Goal: Task Accomplishment & Management: Manage account settings

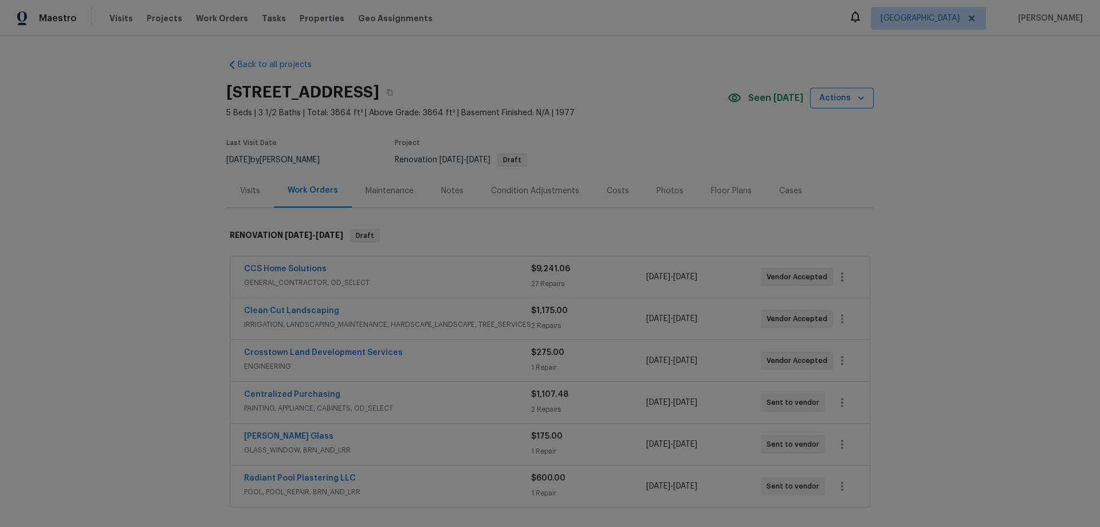
click at [845, 96] on span "Actions" at bounding box center [842, 98] width 45 height 14
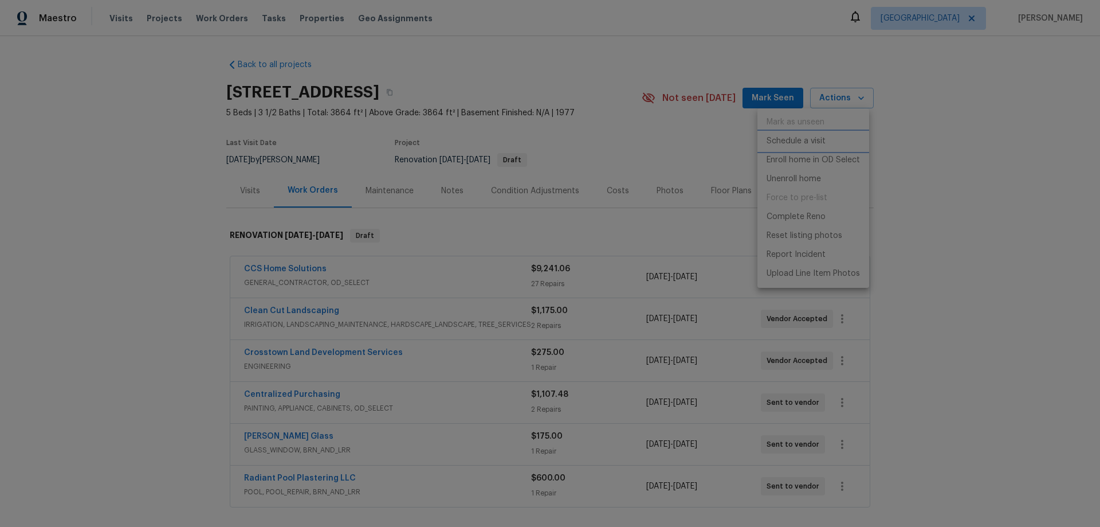
click at [845, 140] on li "Schedule a visit" at bounding box center [814, 141] width 112 height 19
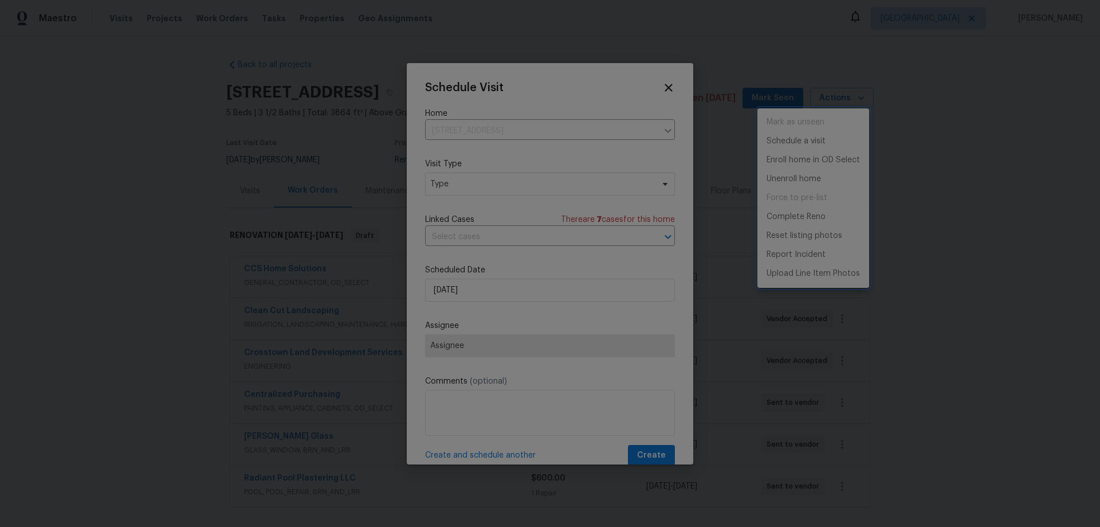
click at [462, 128] on div at bounding box center [550, 263] width 1100 height 527
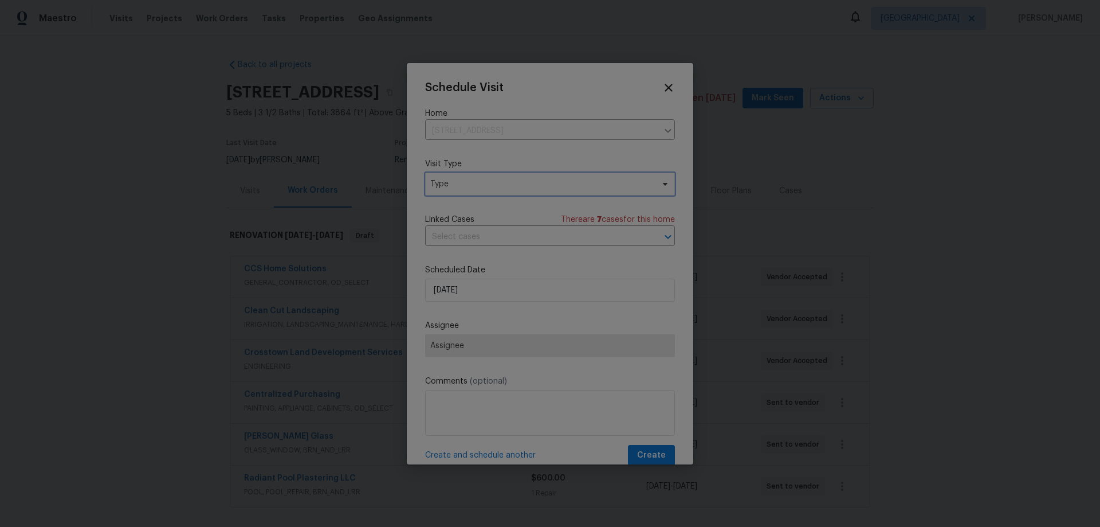
click at [467, 182] on span "Type" at bounding box center [541, 183] width 223 height 11
type input "hom"
click at [503, 285] on div "Home Health Checkup" at bounding box center [474, 285] width 84 height 11
click at [475, 287] on input "[DATE]" at bounding box center [550, 290] width 250 height 23
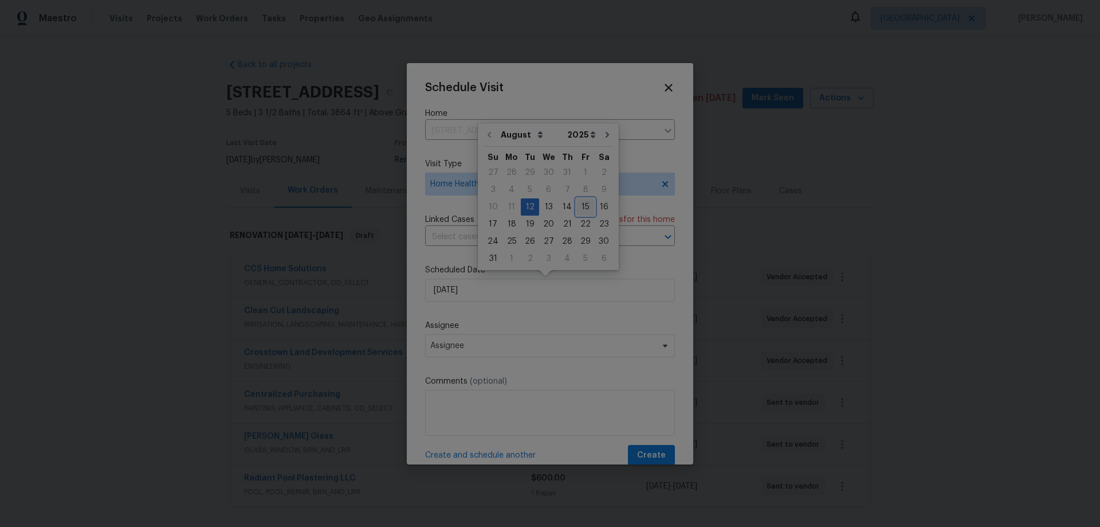
click at [577, 207] on div "15" at bounding box center [586, 207] width 18 height 16
type input "[DATE]"
click at [501, 350] on span "Assignee" at bounding box center [542, 345] width 225 height 9
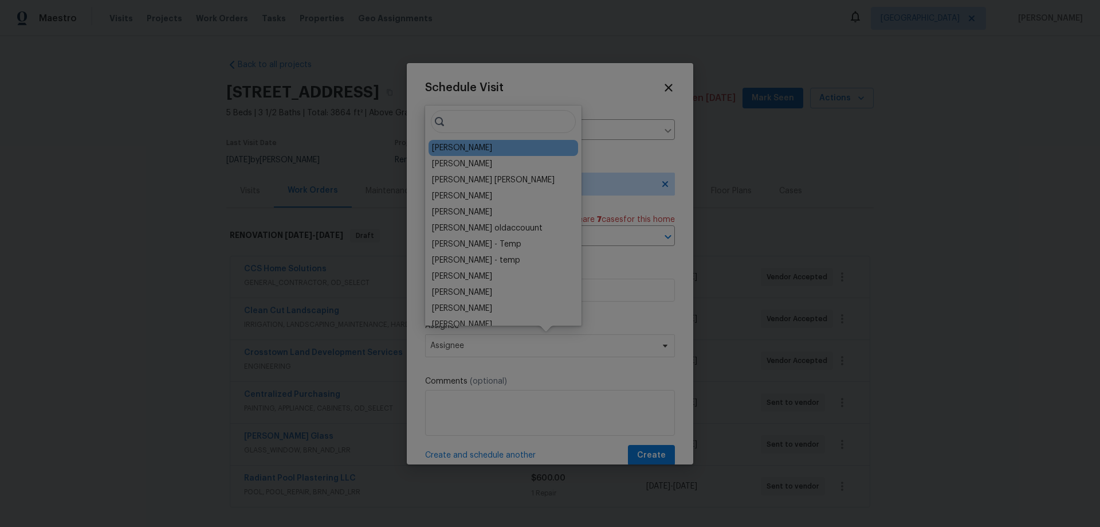
click at [464, 151] on div "[PERSON_NAME]" at bounding box center [462, 147] width 60 height 11
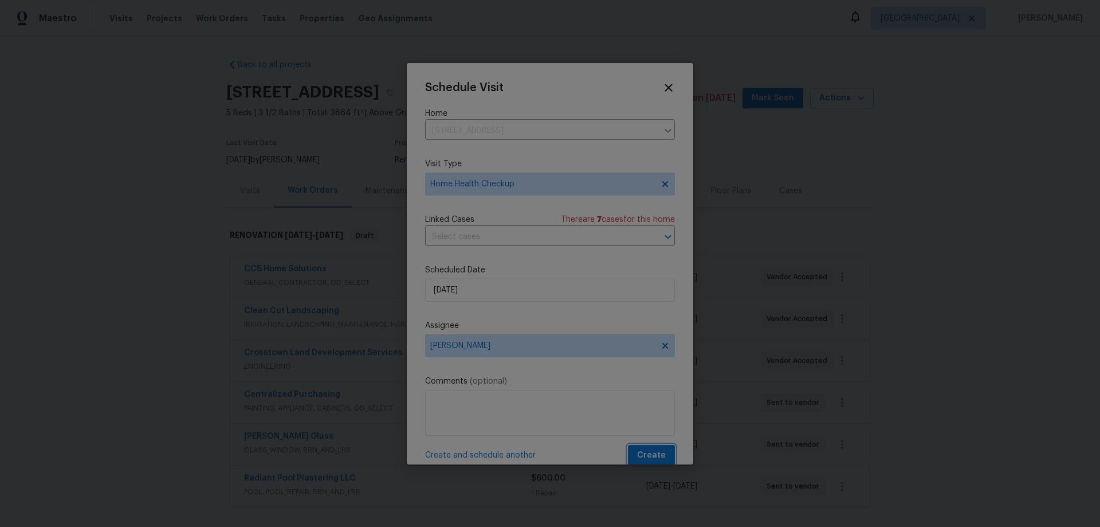
click at [637, 454] on span "Create" at bounding box center [651, 455] width 29 height 14
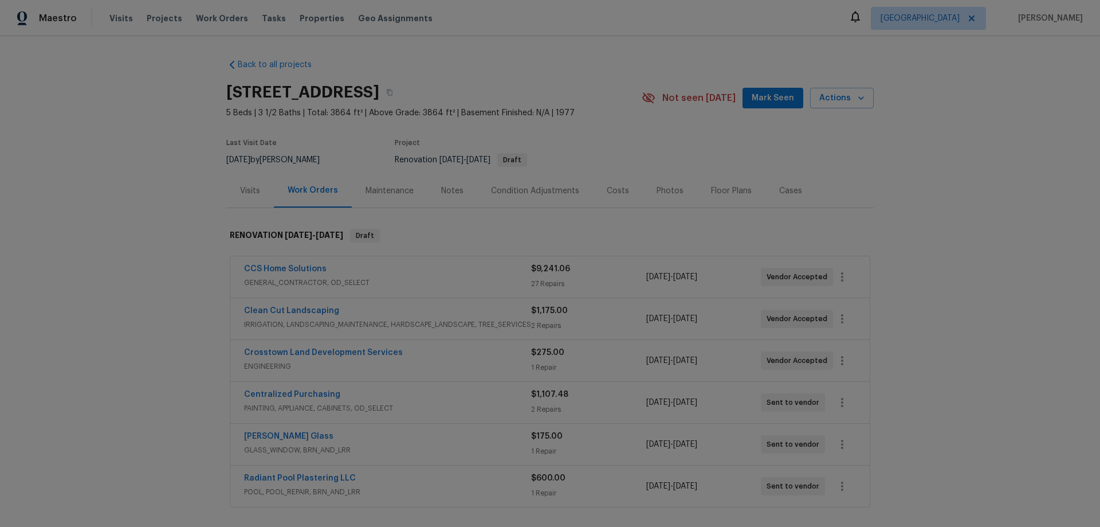
click at [250, 196] on div "Visits" at bounding box center [250, 190] width 20 height 11
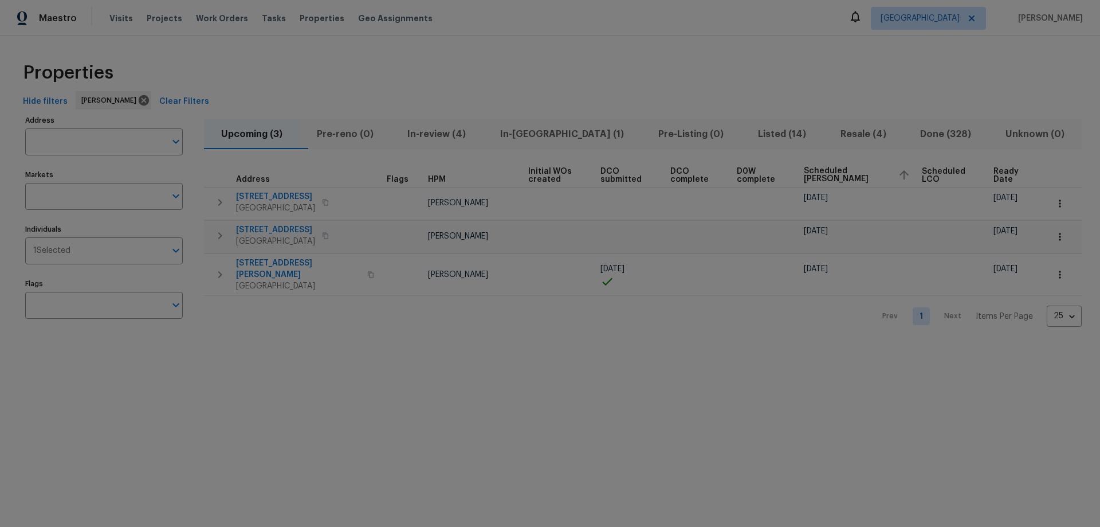
click at [751, 134] on span "Listed (14)" at bounding box center [782, 134] width 69 height 16
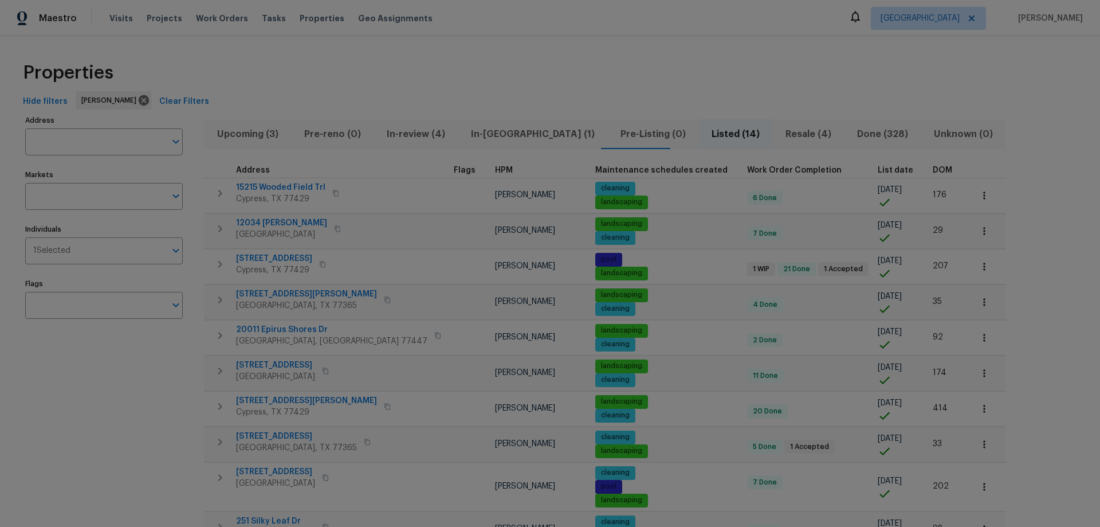
click at [878, 170] on span "List date" at bounding box center [896, 170] width 36 height 8
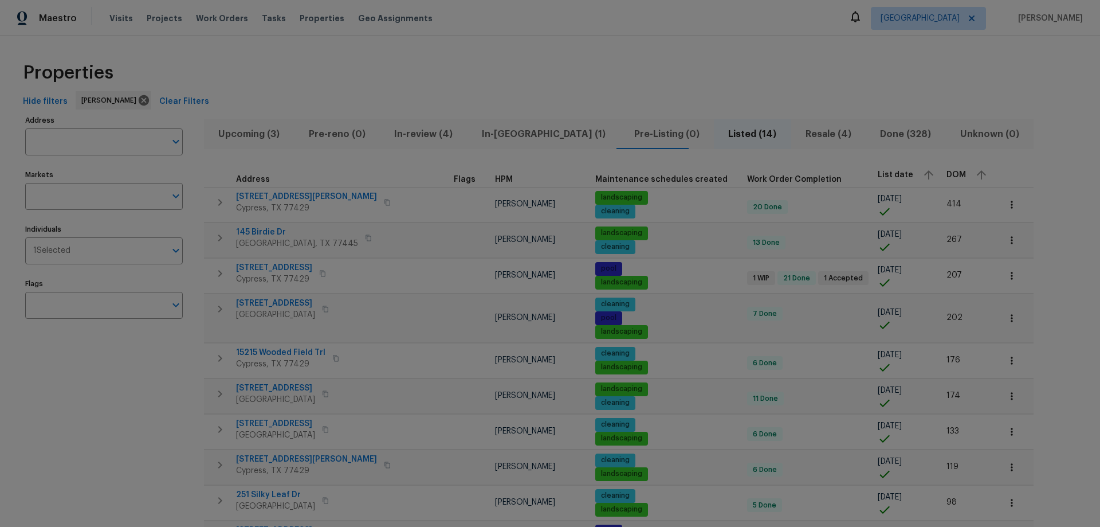
click at [878, 179] on div "List date" at bounding box center [908, 174] width 60 height 17
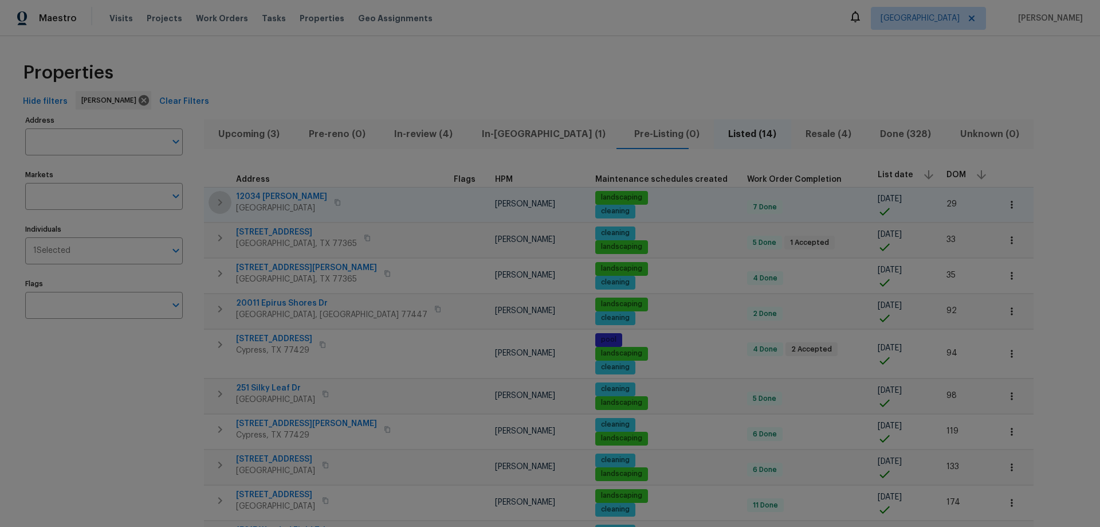
click at [220, 199] on icon "button" at bounding box center [220, 202] width 4 height 7
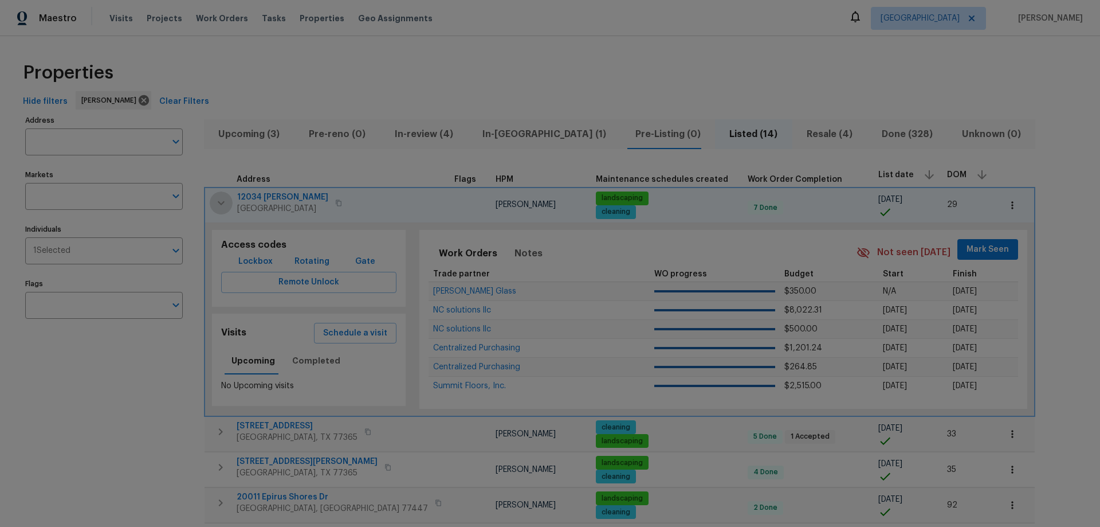
click at [220, 201] on icon "button" at bounding box center [221, 203] width 14 height 14
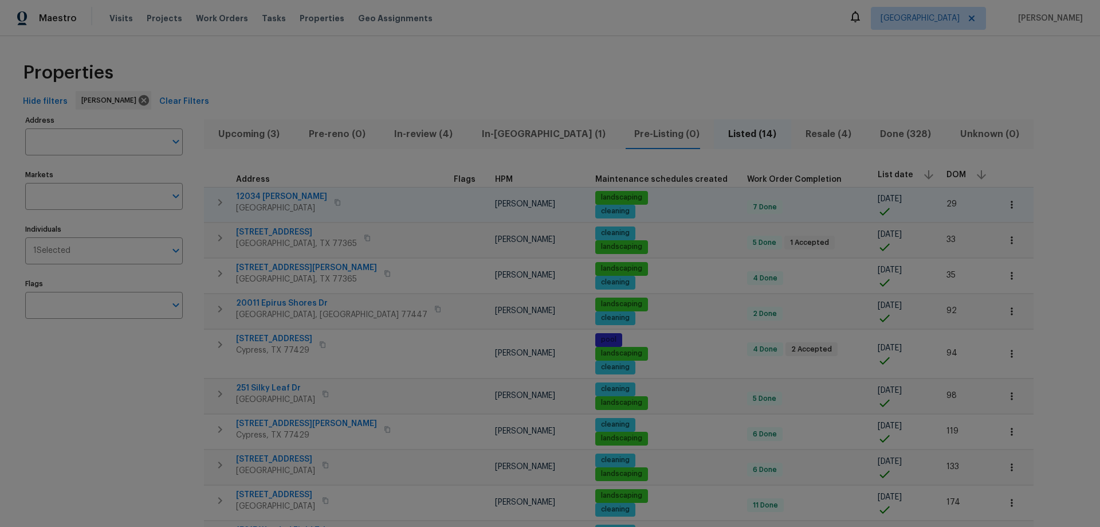
click at [260, 193] on span "12034 Diane Ln" at bounding box center [281, 196] width 91 height 11
click at [260, 269] on span "25621 Ramsey Heights Way" at bounding box center [306, 267] width 141 height 11
click at [442, 135] on span "In-review (4)" at bounding box center [423, 134] width 73 height 16
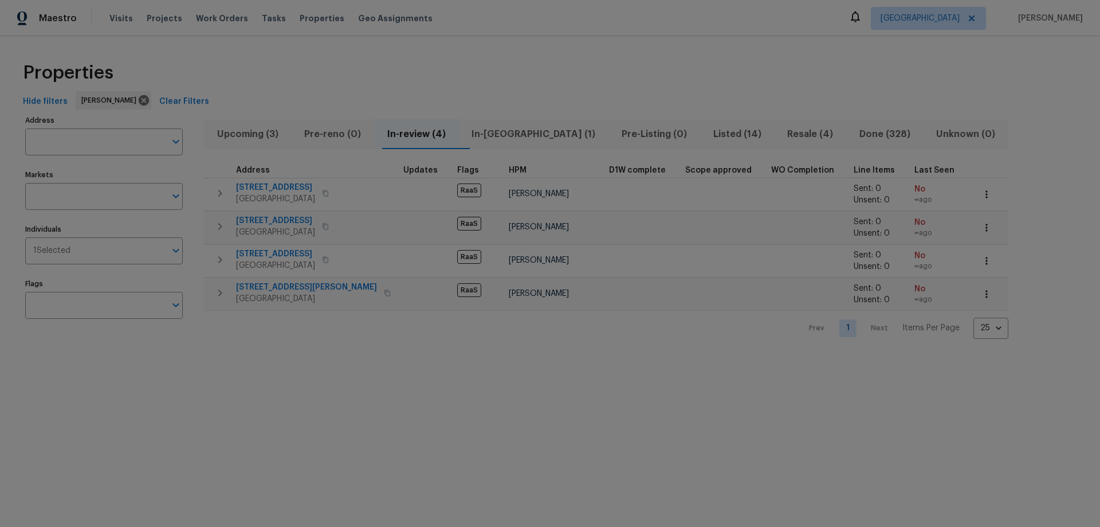
click at [506, 139] on span "In-reno (1)" at bounding box center [534, 134] width 136 height 16
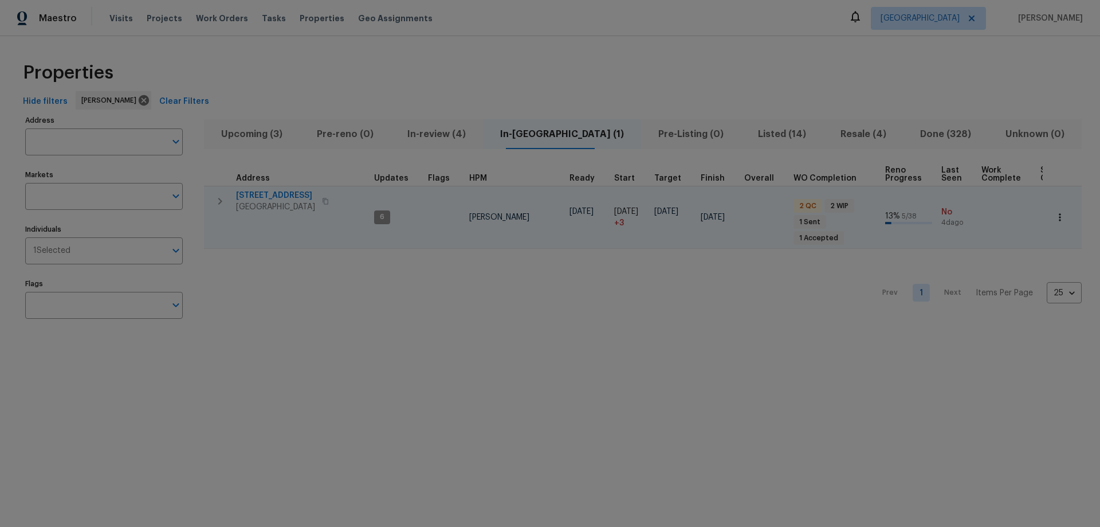
click at [1056, 211] on icon "button" at bounding box center [1060, 216] width 11 height 11
click at [1032, 293] on p "Admin: Renovation" at bounding box center [1006, 293] width 70 height 12
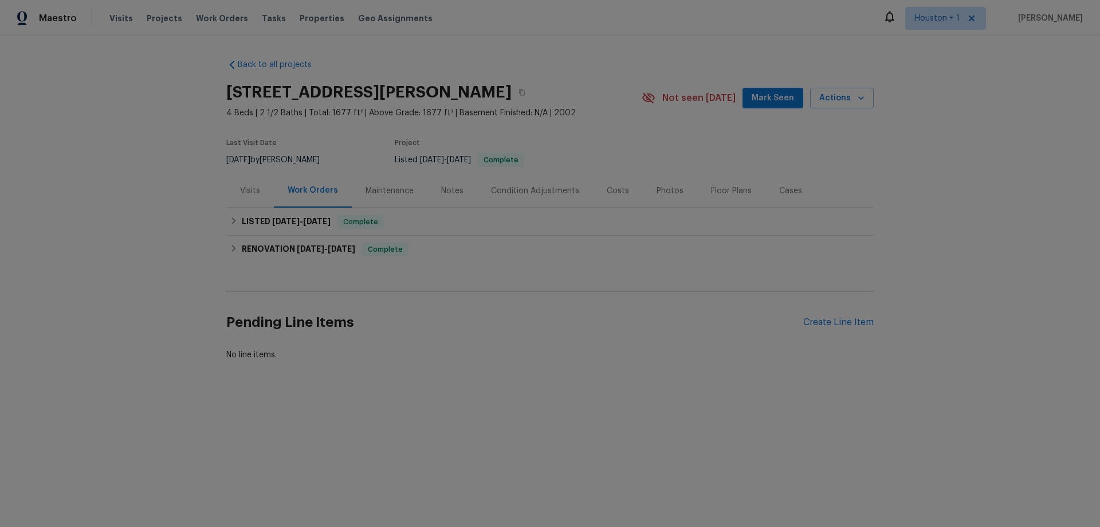
click at [241, 187] on div "Visits" at bounding box center [250, 190] width 20 height 11
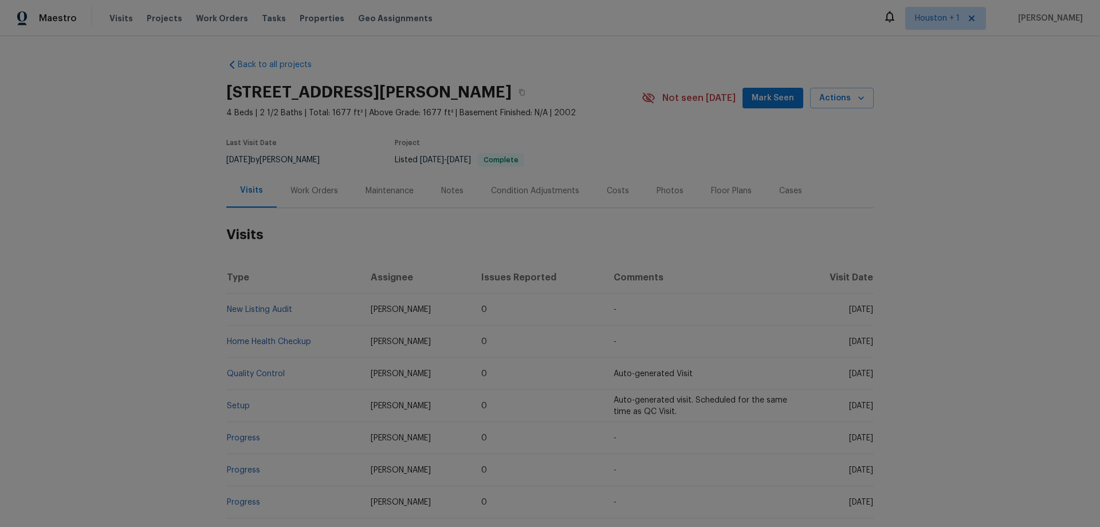
click at [312, 192] on div "Work Orders" at bounding box center [315, 190] width 48 height 11
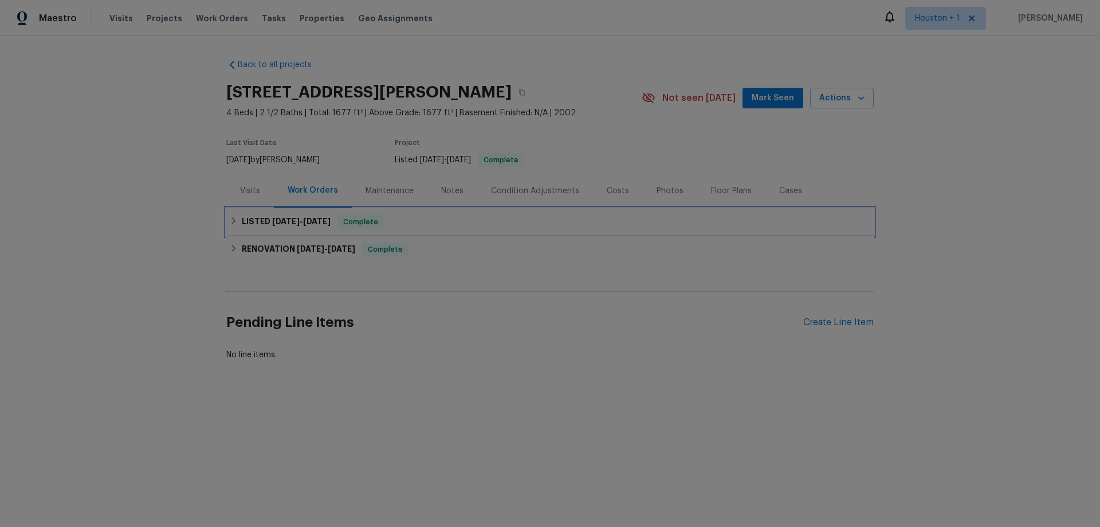
click at [256, 222] on h6 "LISTED 7/11/25 - 7/11/25" at bounding box center [286, 222] width 89 height 14
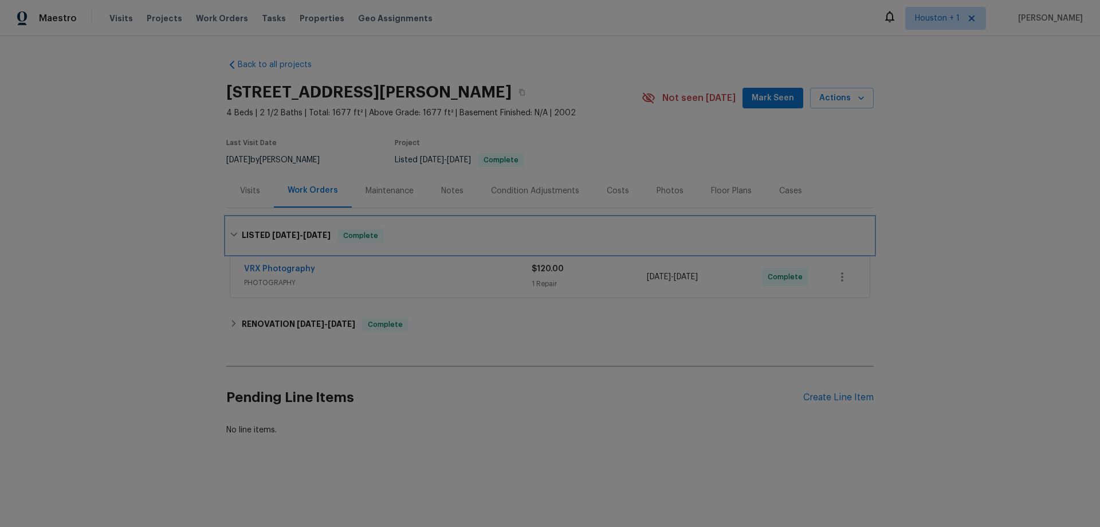
click at [256, 222] on div "LISTED 7/11/25 - 7/11/25 Complete" at bounding box center [550, 235] width 648 height 37
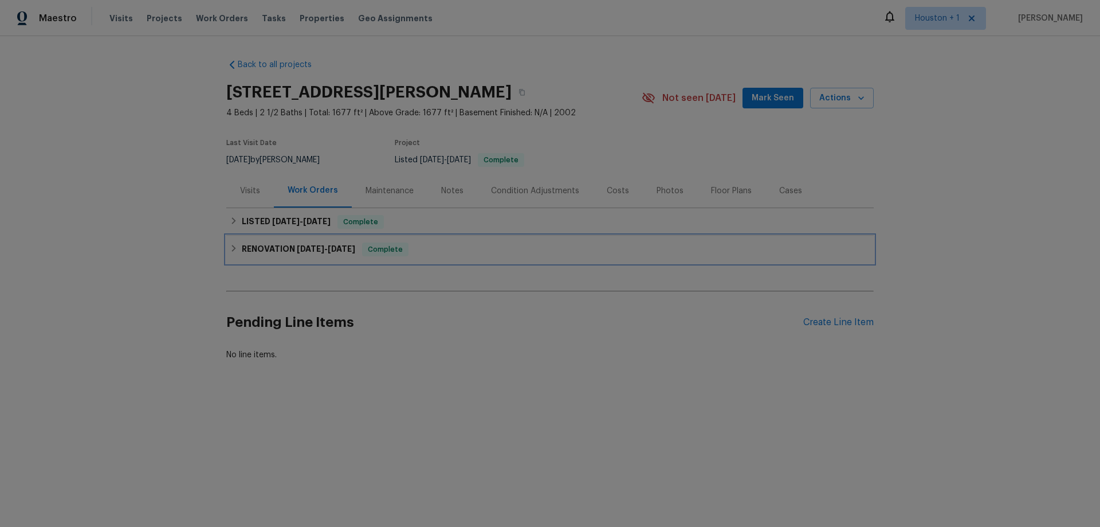
click at [275, 250] on h6 "RENOVATION 6/16/25 - 7/4/25" at bounding box center [298, 249] width 113 height 14
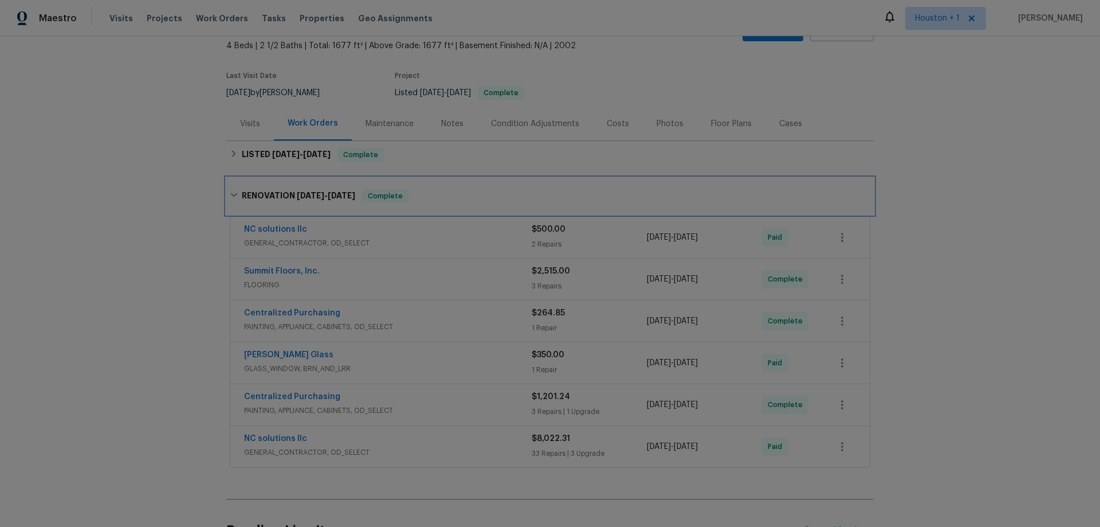
scroll to position [115, 0]
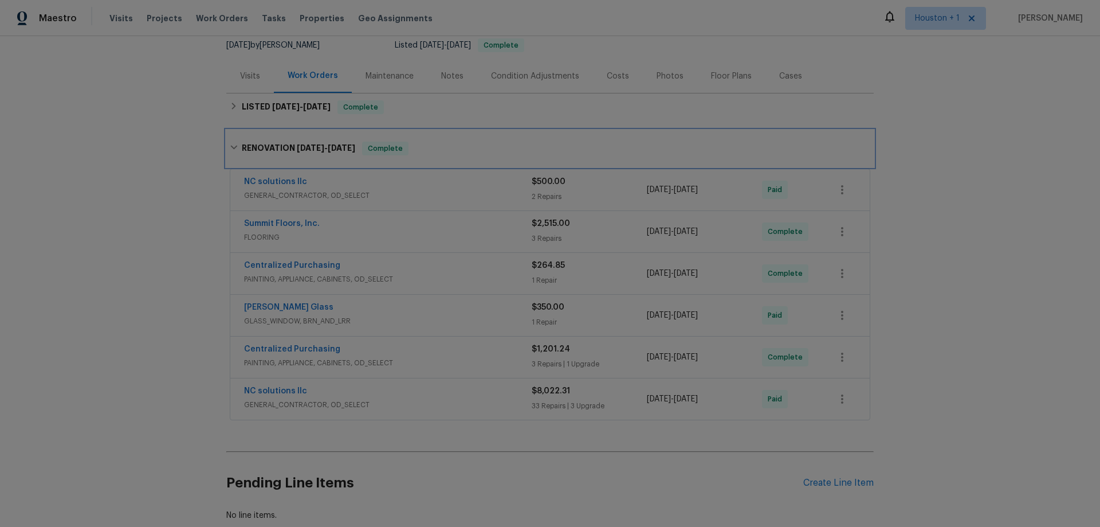
click at [226, 147] on div "RENOVATION 6/16/25 - 7/4/25 Complete" at bounding box center [550, 148] width 648 height 37
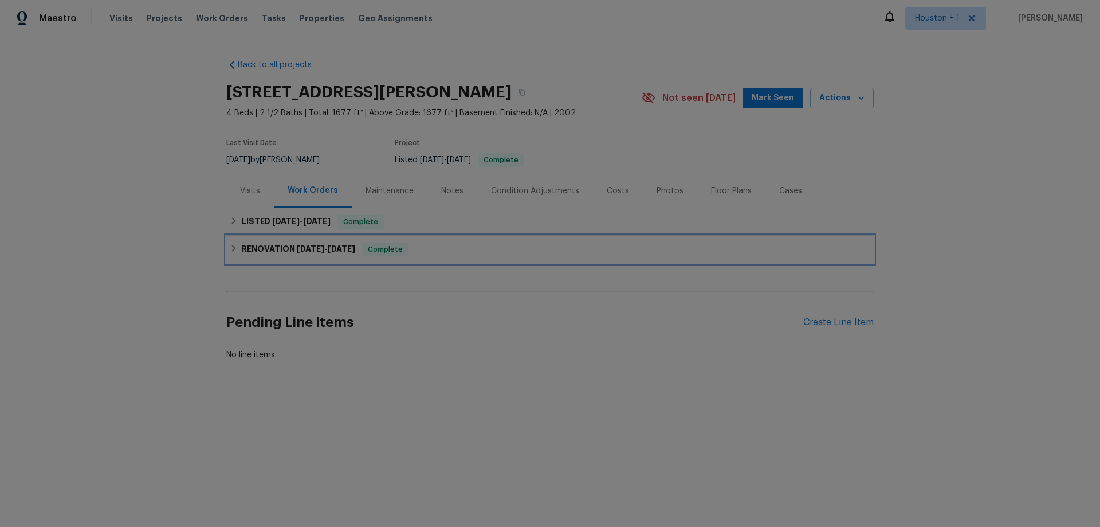
scroll to position [0, 0]
click at [240, 193] on div "Visits" at bounding box center [250, 190] width 20 height 11
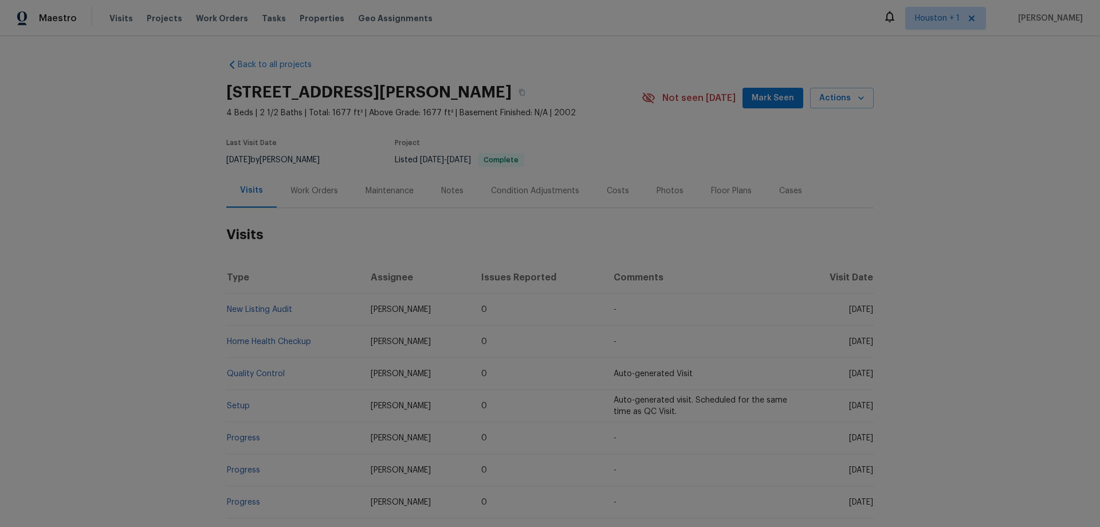
click at [297, 191] on div "Work Orders" at bounding box center [315, 190] width 48 height 11
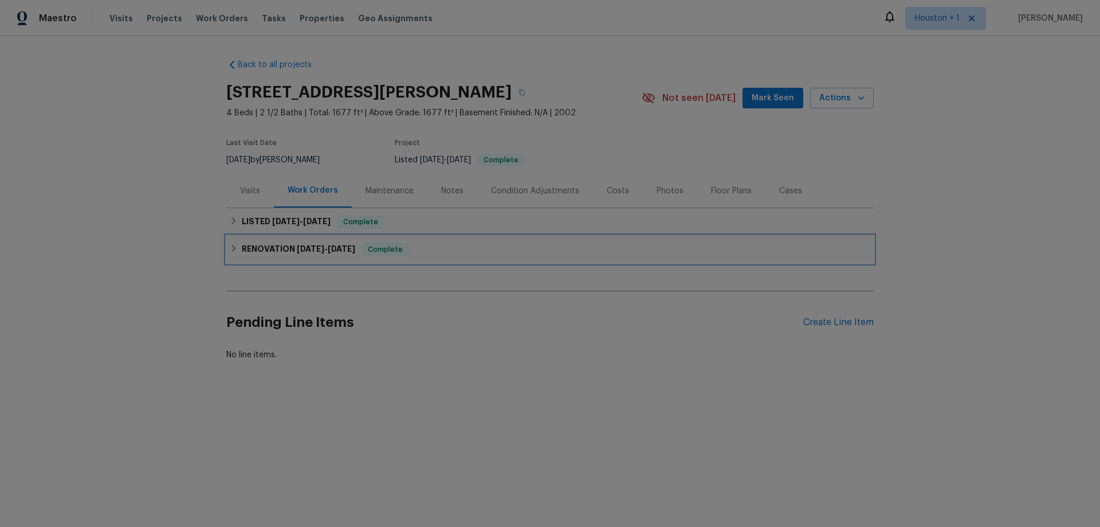
click at [270, 248] on h6 "RENOVATION 6/16/25 - 7/4/25" at bounding box center [298, 249] width 113 height 14
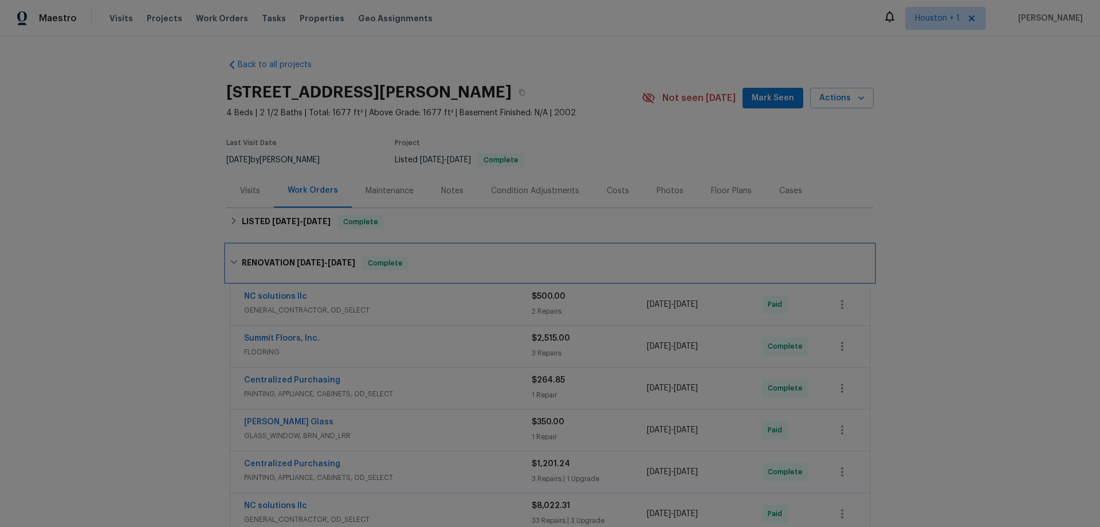
click at [263, 262] on h6 "RENOVATION 6/16/25 - 7/4/25" at bounding box center [298, 263] width 113 height 14
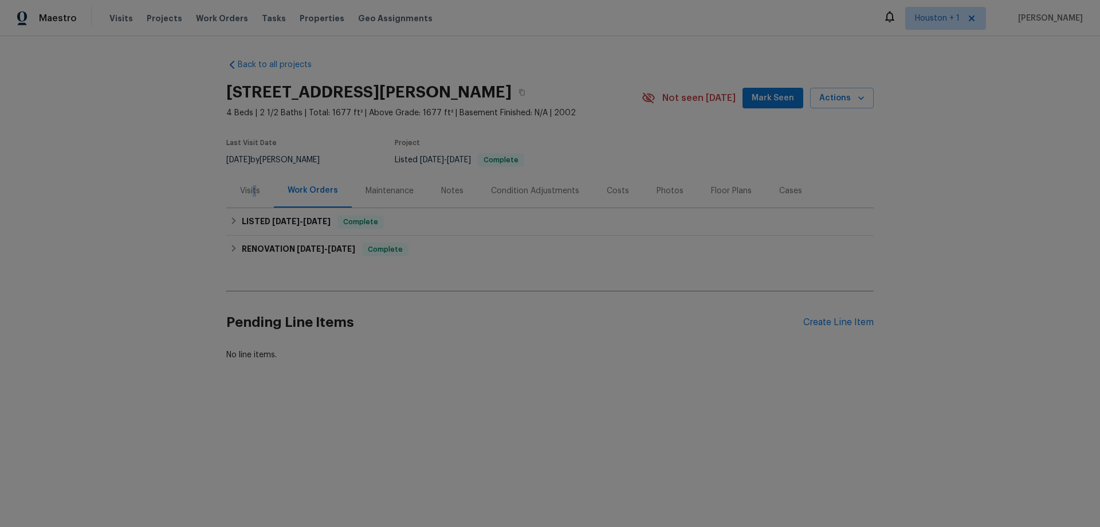
click at [250, 194] on div "Visits" at bounding box center [250, 190] width 20 height 11
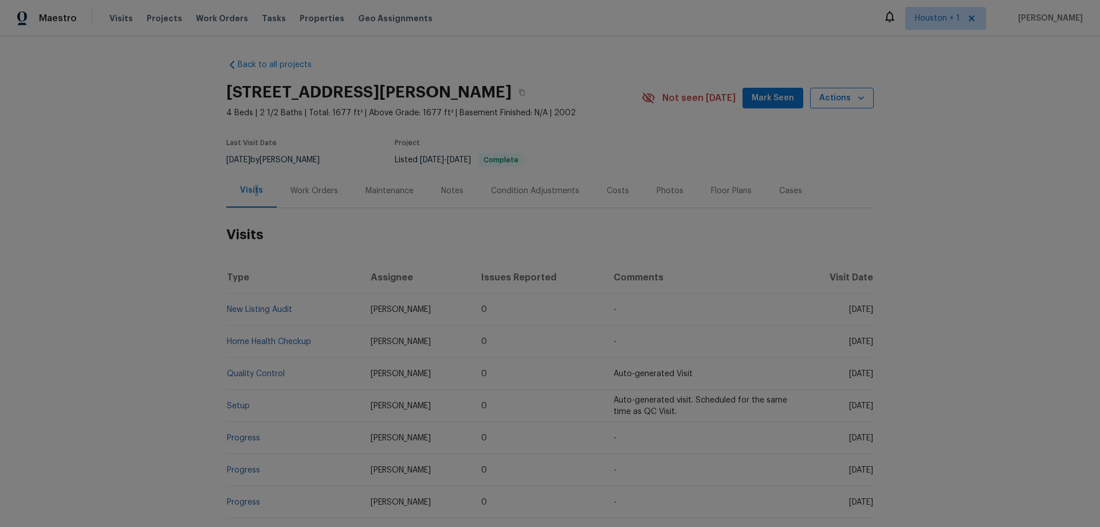
click at [856, 95] on icon "button" at bounding box center [861, 97] width 11 height 11
click at [389, 355] on div at bounding box center [550, 263] width 1100 height 527
click at [273, 342] on link "Home Health Checkup" at bounding box center [269, 342] width 84 height 8
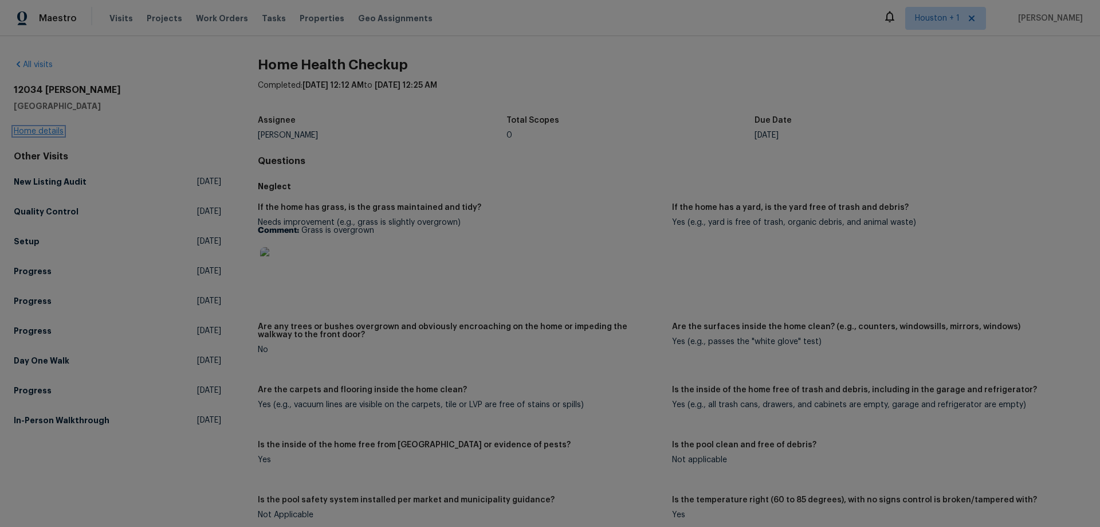
click at [31, 129] on link "Home details" at bounding box center [39, 131] width 50 height 8
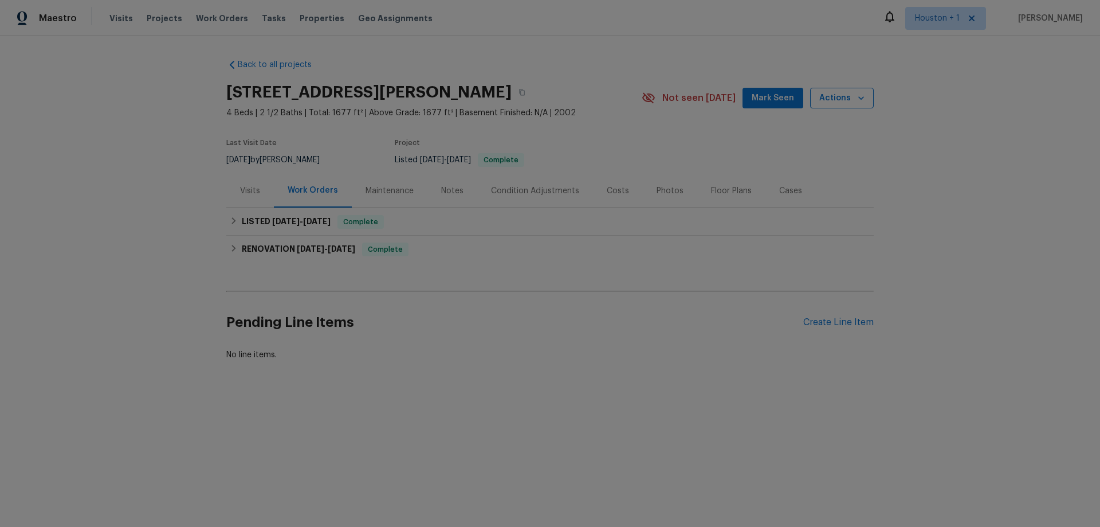
click at [842, 102] on span "Actions" at bounding box center [842, 98] width 45 height 14
click at [243, 195] on div at bounding box center [550, 263] width 1100 height 527
click at [248, 190] on div "Visits" at bounding box center [250, 190] width 20 height 11
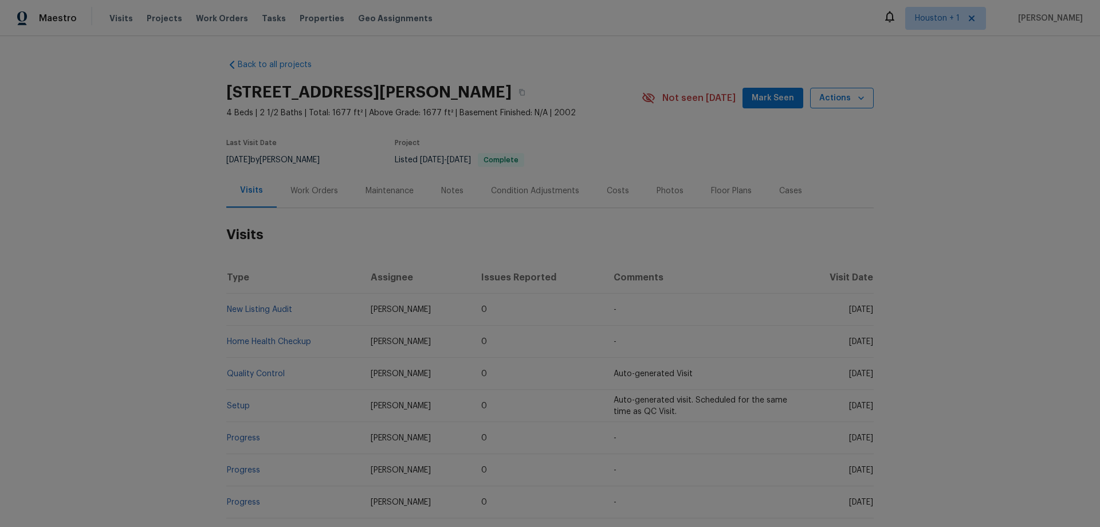
click at [862, 103] on button "Actions" at bounding box center [842, 98] width 64 height 21
click at [804, 136] on p "Schedule a visit" at bounding box center [796, 141] width 59 height 12
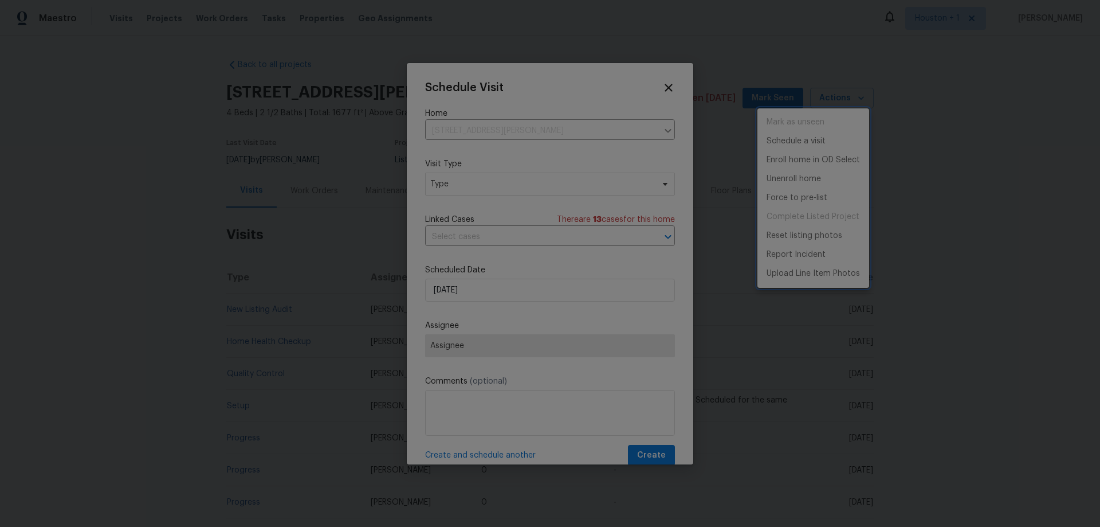
click at [493, 297] on div at bounding box center [550, 263] width 1100 height 527
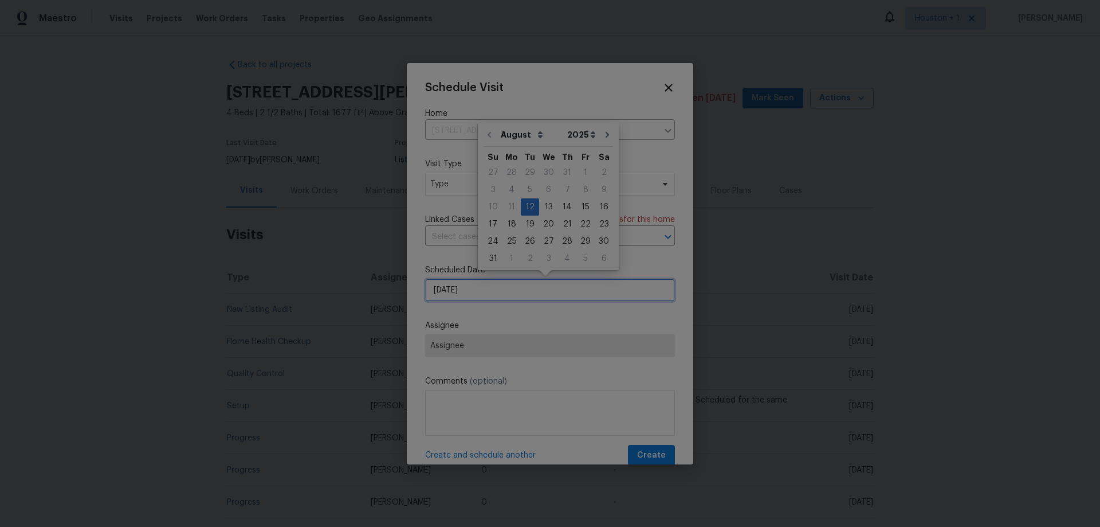
click at [468, 291] on input "[DATE]" at bounding box center [550, 290] width 250 height 23
click at [577, 209] on div "15" at bounding box center [586, 207] width 18 height 16
type input "[DATE]"
click at [461, 181] on span "Type" at bounding box center [541, 183] width 223 height 11
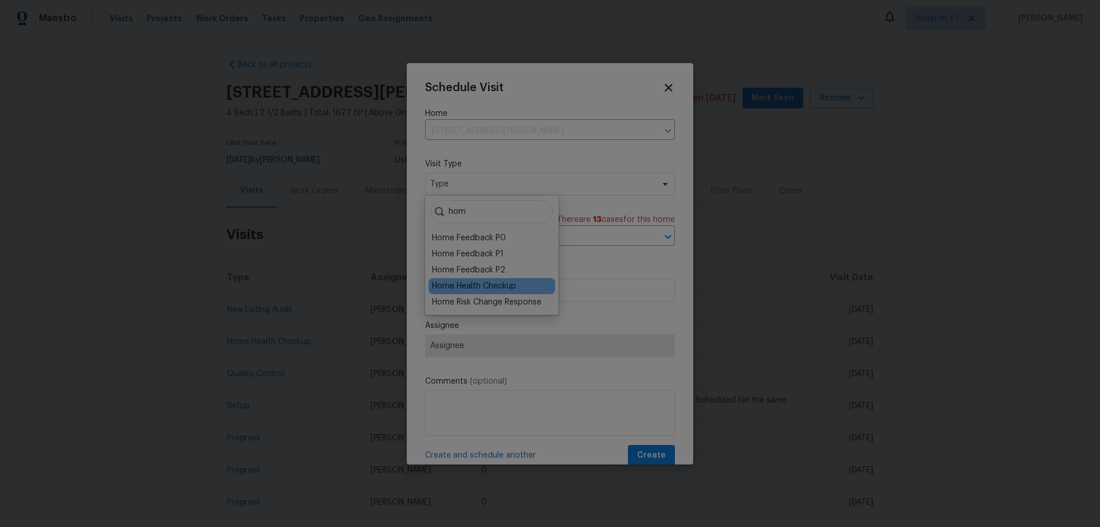
type input "hom"
click at [506, 285] on div "Home Health Checkup" at bounding box center [474, 285] width 84 height 11
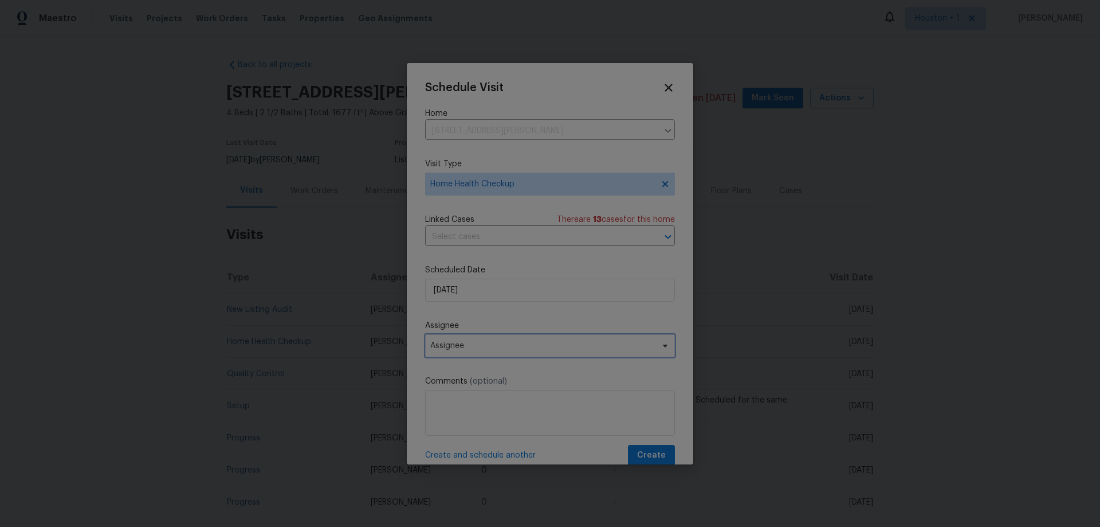
click at [497, 344] on span "Assignee" at bounding box center [542, 345] width 225 height 9
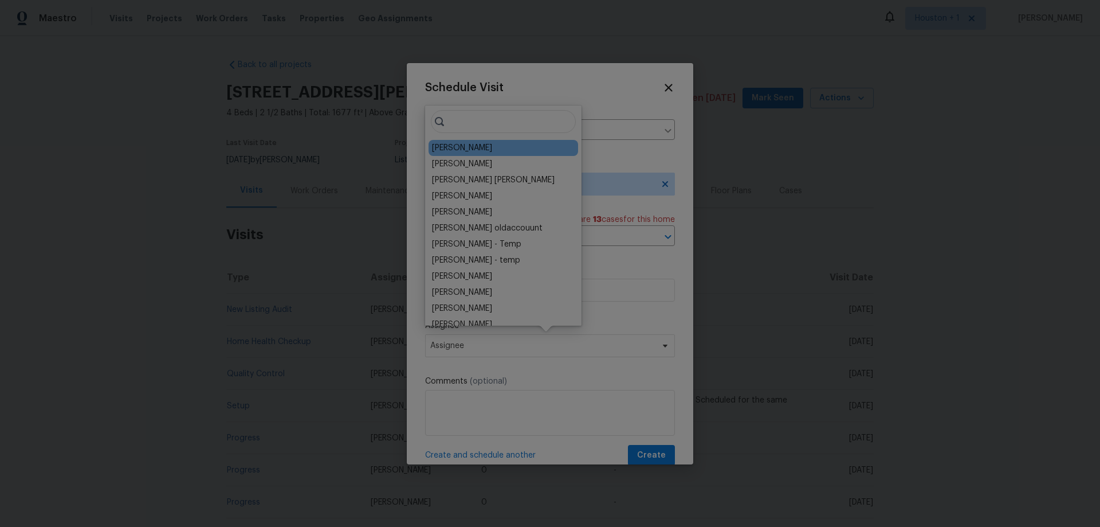
click at [471, 152] on div "[PERSON_NAME]" at bounding box center [462, 147] width 60 height 11
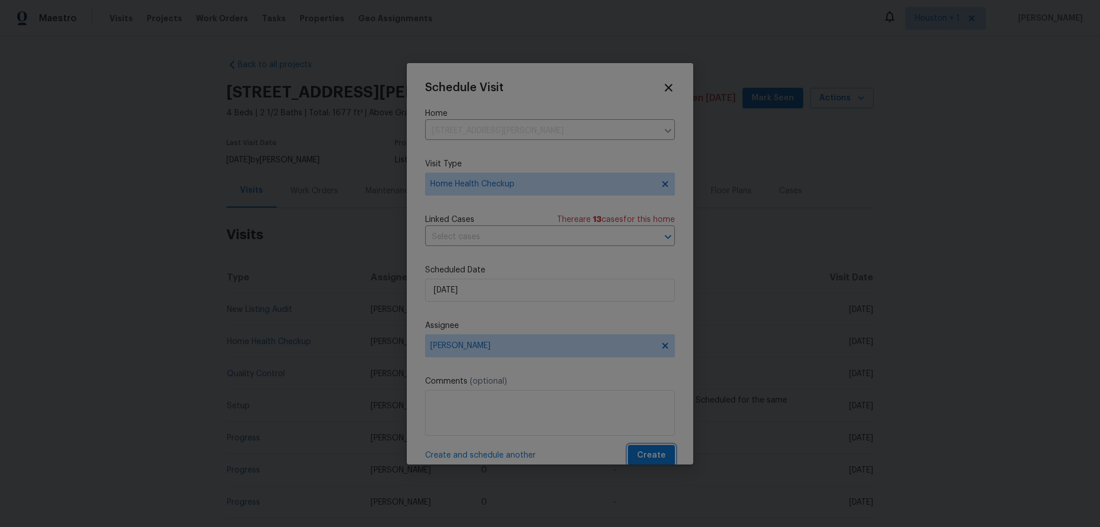
click at [648, 456] on span "Create" at bounding box center [651, 455] width 29 height 14
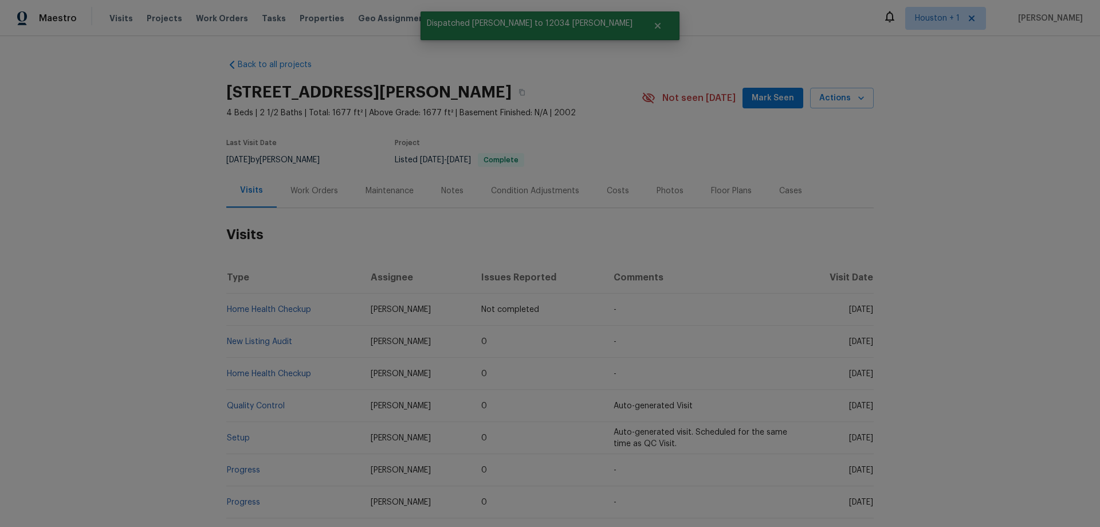
click at [982, 257] on div "Back to all projects 12034 Diane Ln, Houston, TX 77067 4 Beds | 2 1/2 Baths | T…" at bounding box center [550, 281] width 1100 height 491
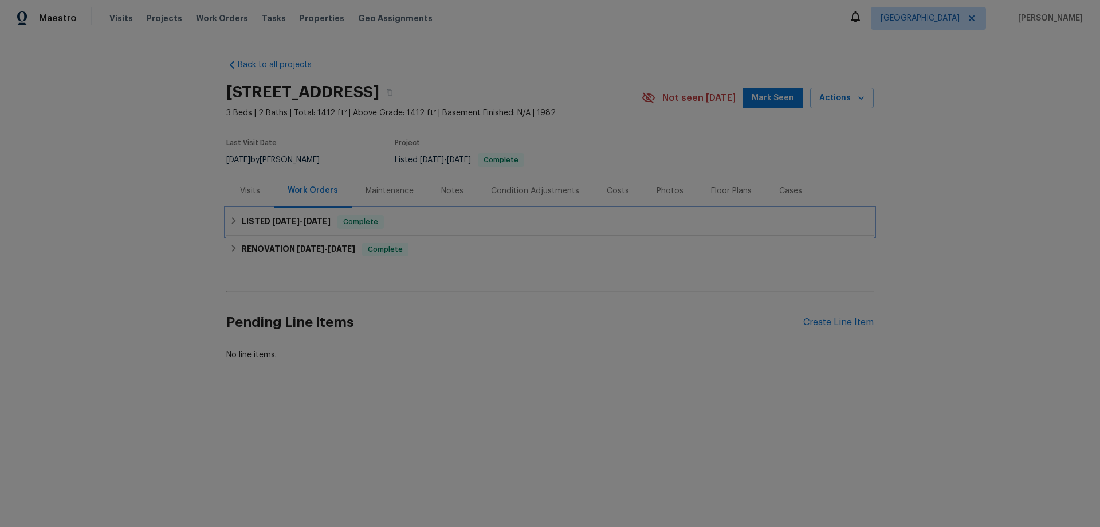
click at [272, 220] on span "8/1/25" at bounding box center [286, 221] width 28 height 8
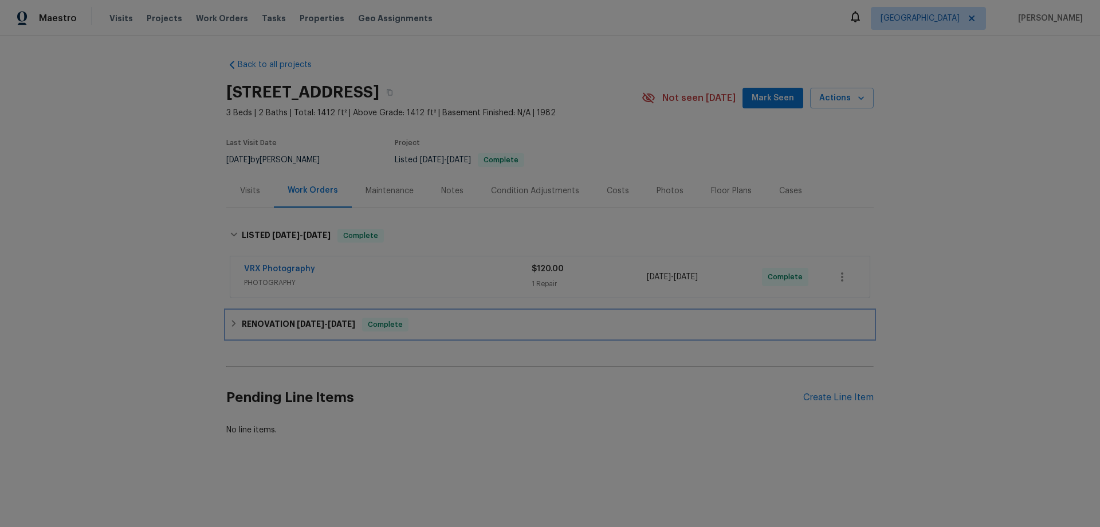
click at [296, 319] on h6 "RENOVATION 7/21/25 - 8/20/25" at bounding box center [298, 325] width 113 height 14
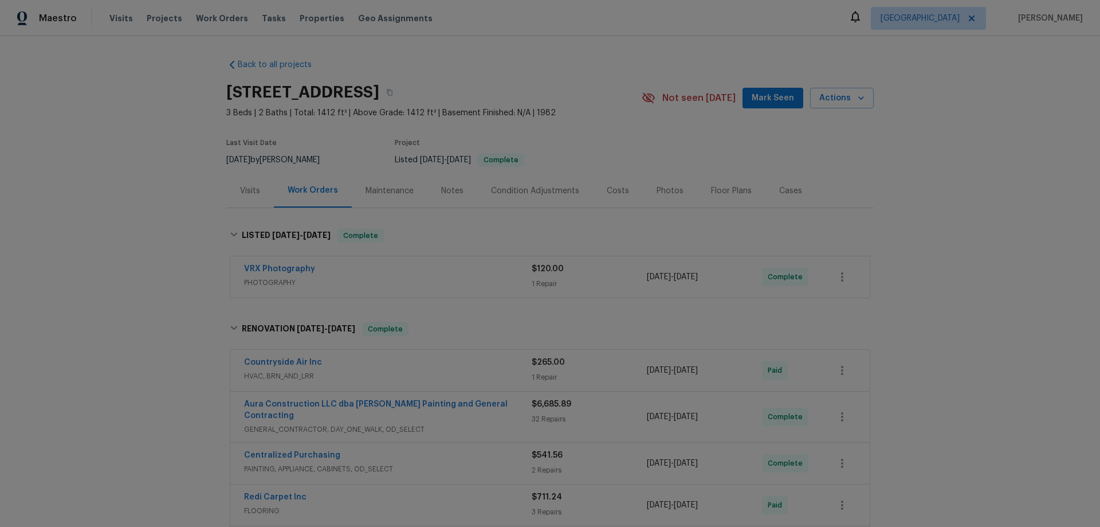
click at [444, 197] on div "Notes" at bounding box center [453, 191] width 50 height 34
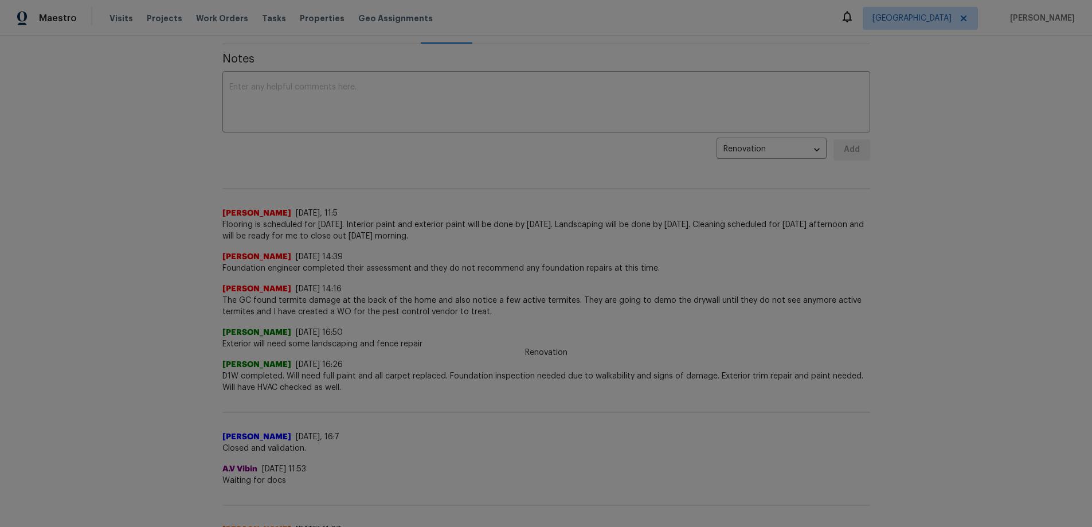
scroll to position [172, 0]
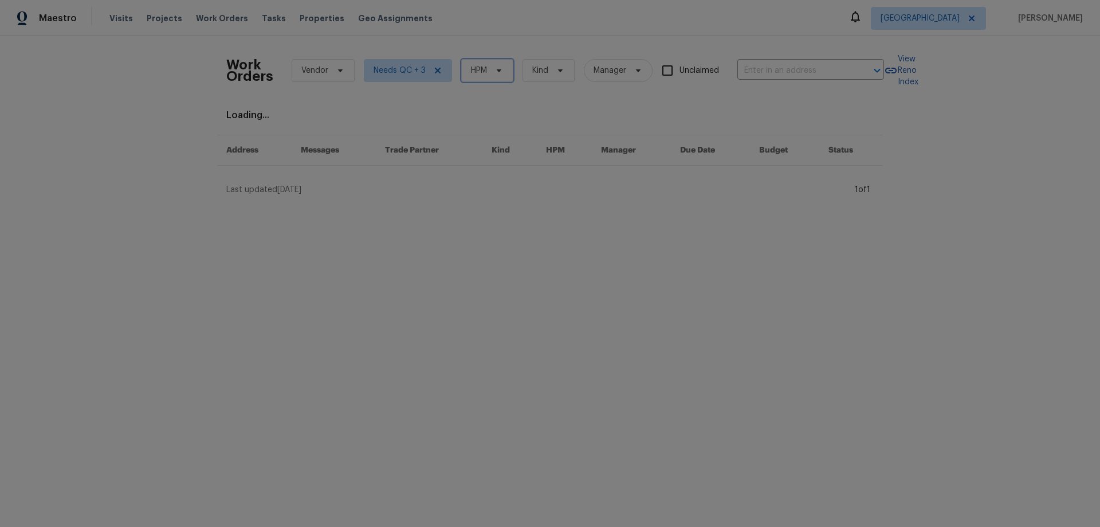
click at [480, 69] on span "HPM" at bounding box center [479, 70] width 16 height 11
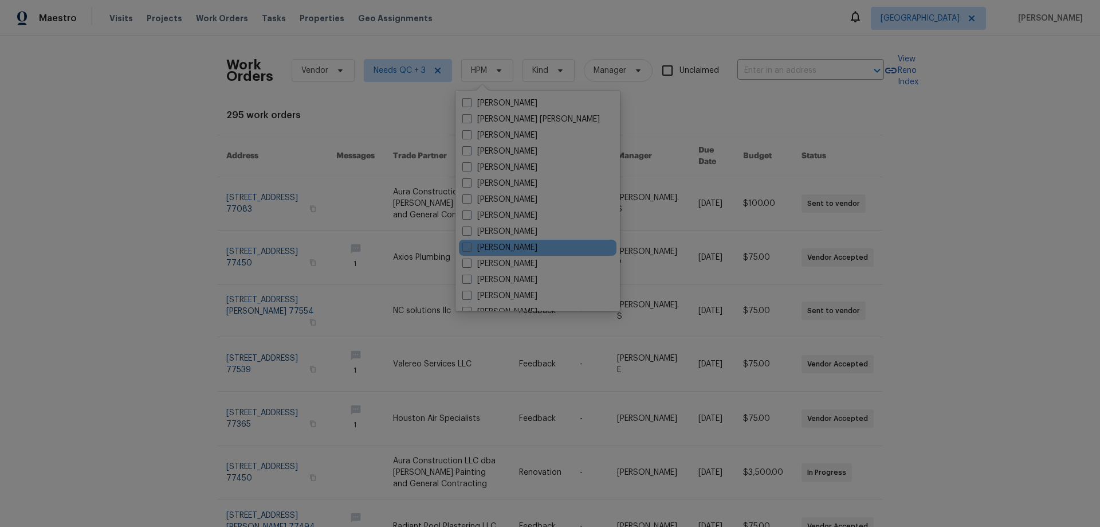
click at [501, 245] on label "[PERSON_NAME]" at bounding box center [500, 247] width 75 height 11
click at [470, 245] on input "[PERSON_NAME]" at bounding box center [466, 245] width 7 height 7
checkbox input "true"
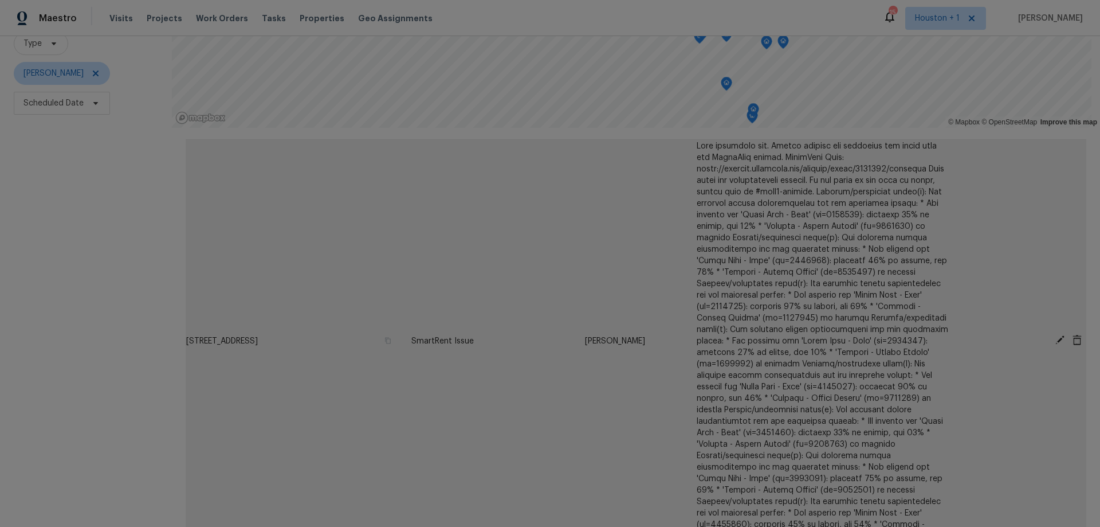
scroll to position [57, 0]
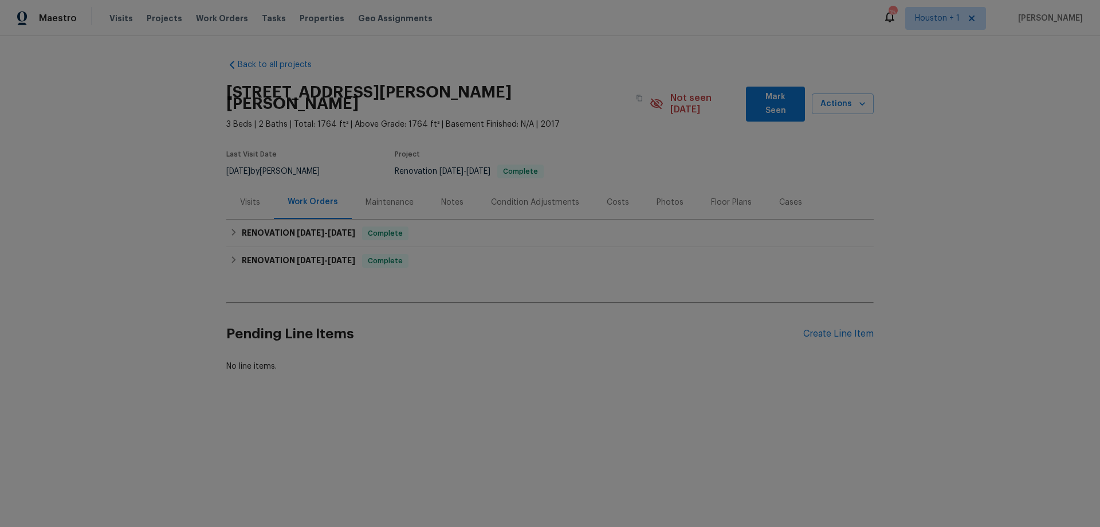
click at [240, 197] on div "Visits" at bounding box center [250, 202] width 20 height 11
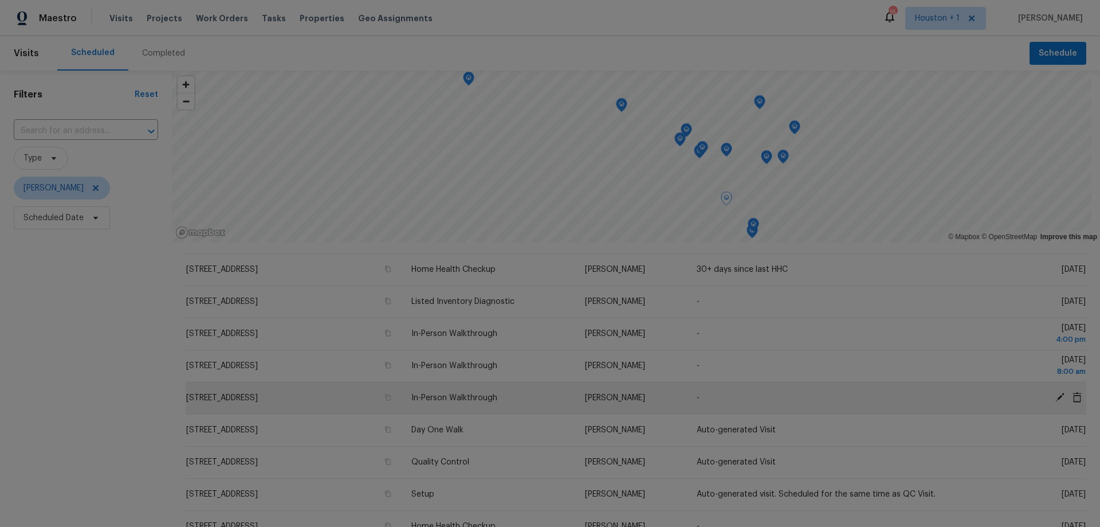
scroll to position [482, 0]
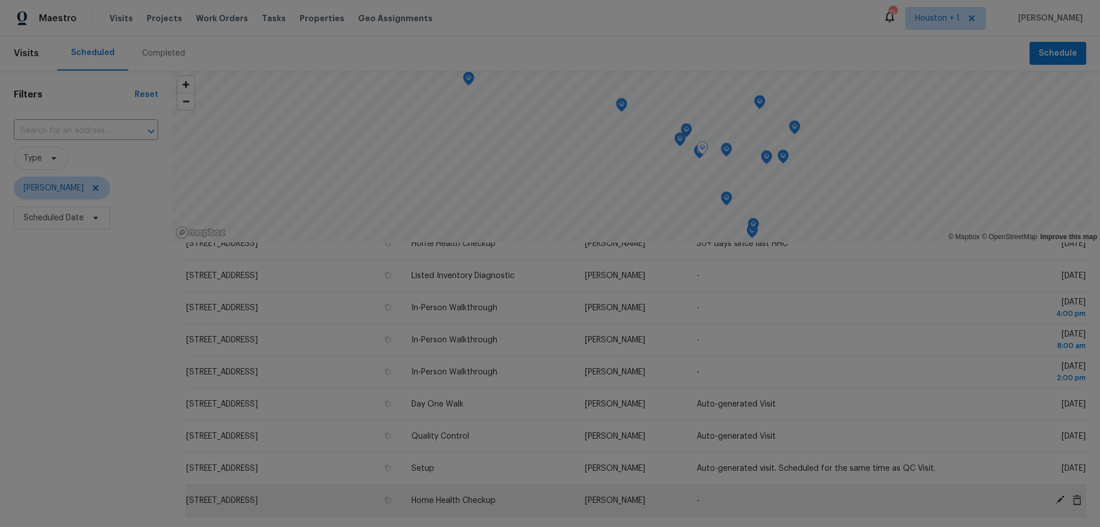
click at [1072, 495] on icon at bounding box center [1077, 500] width 10 height 10
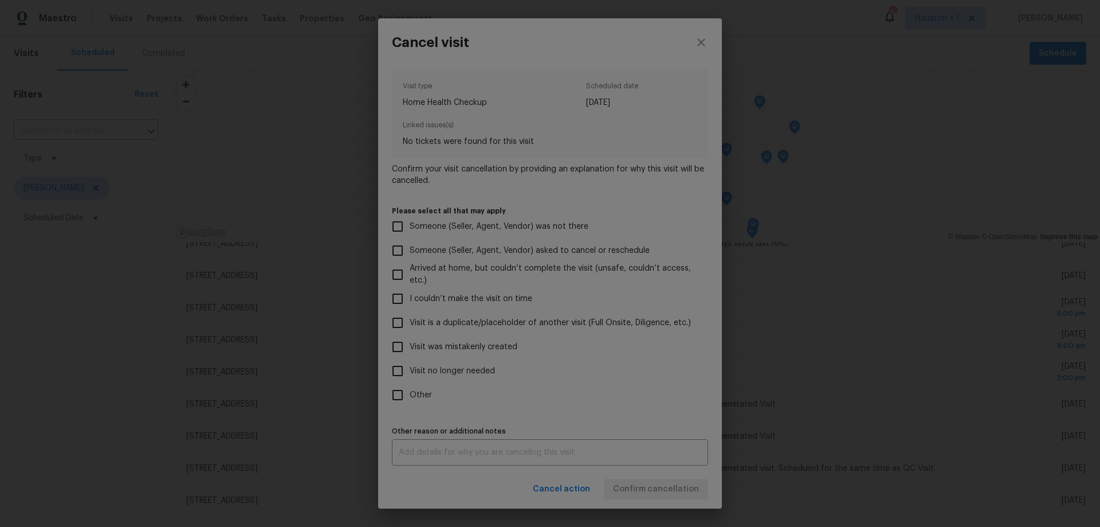
scroll to position [2, 0]
click at [399, 397] on input "Other" at bounding box center [398, 394] width 24 height 24
click at [394, 391] on input "Other" at bounding box center [398, 394] width 24 height 24
checkbox input "false"
click at [422, 373] on span "Visit no longer needed" at bounding box center [452, 371] width 85 height 12
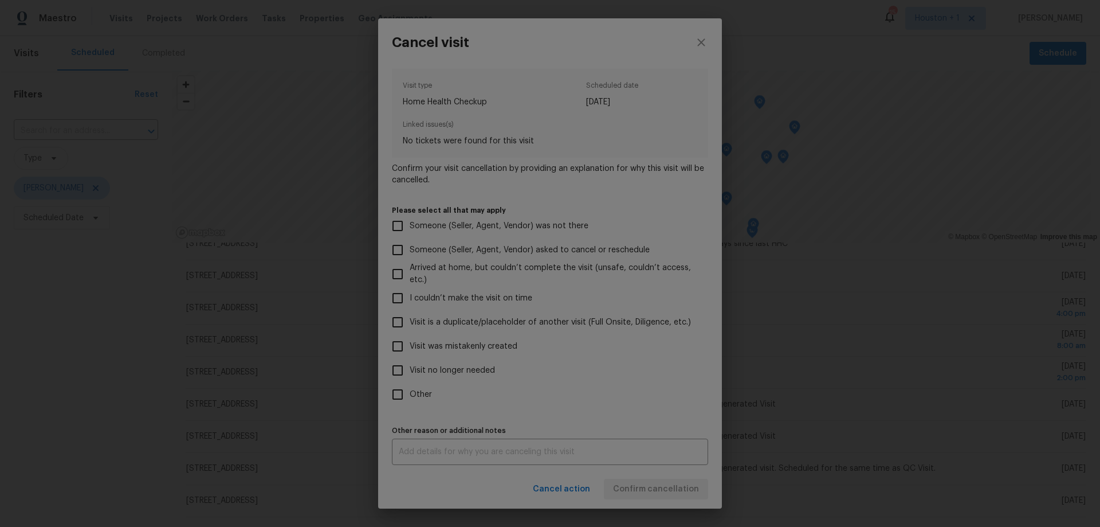
click at [410, 373] on input "Visit no longer needed" at bounding box center [398, 370] width 24 height 24
checkbox input "true"
drag, startPoint x: 497, startPoint y: 464, endPoint x: 509, endPoint y: 462, distance: 11.7
click at [497, 464] on div "x Other reason or additional notes" at bounding box center [550, 451] width 316 height 26
type textarea "wrong house"
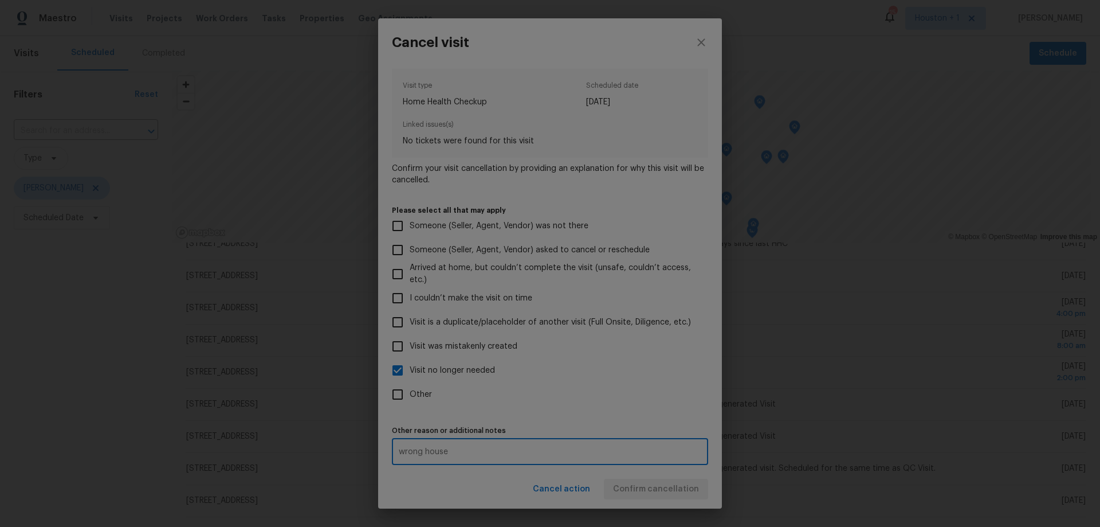
click at [656, 417] on div "Visit type Home Health Checkup Scheduled date 8/15/2025 Linked issues(s) No tic…" at bounding box center [550, 267] width 316 height 396
click at [684, 487] on span "Confirm cancellation" at bounding box center [656, 489] width 86 height 14
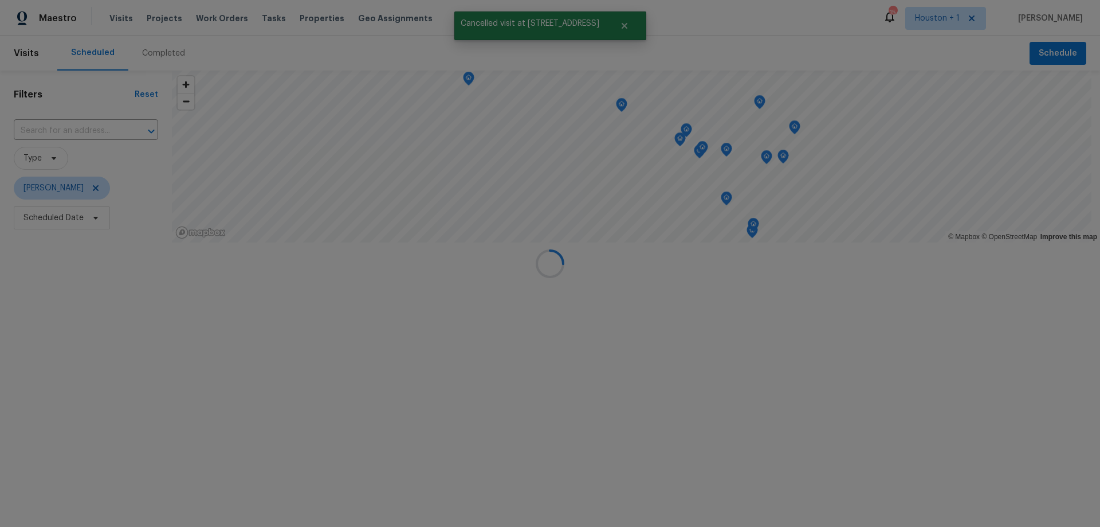
scroll to position [450, 0]
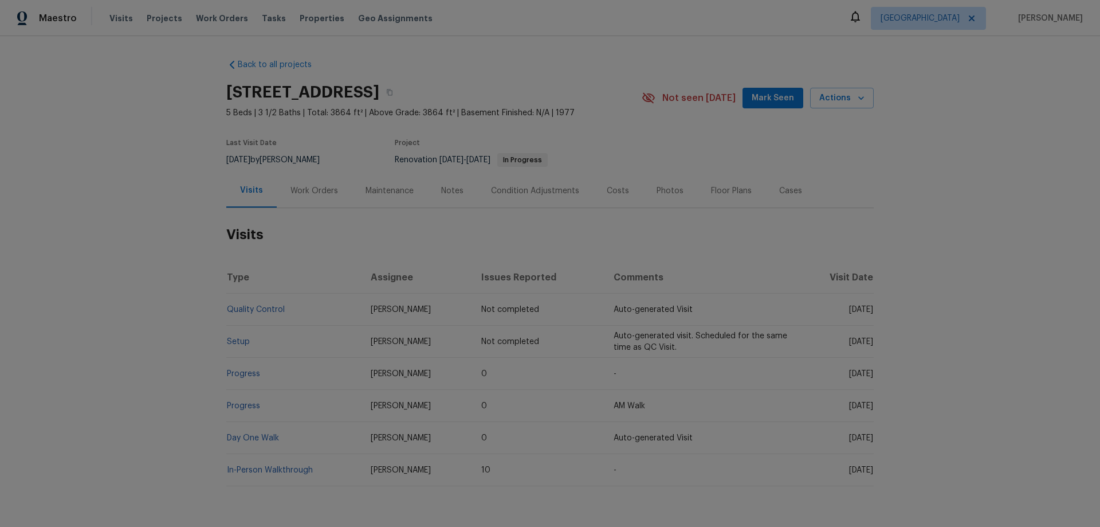
click at [298, 190] on div "Work Orders" at bounding box center [315, 190] width 48 height 11
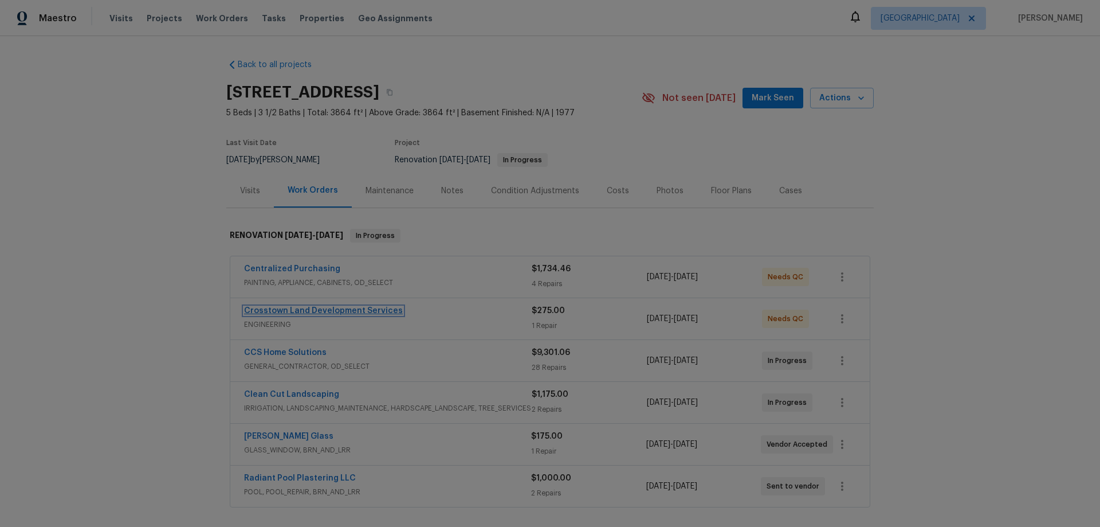
click at [308, 311] on link "Crosstown Land Development Services" at bounding box center [323, 311] width 159 height 8
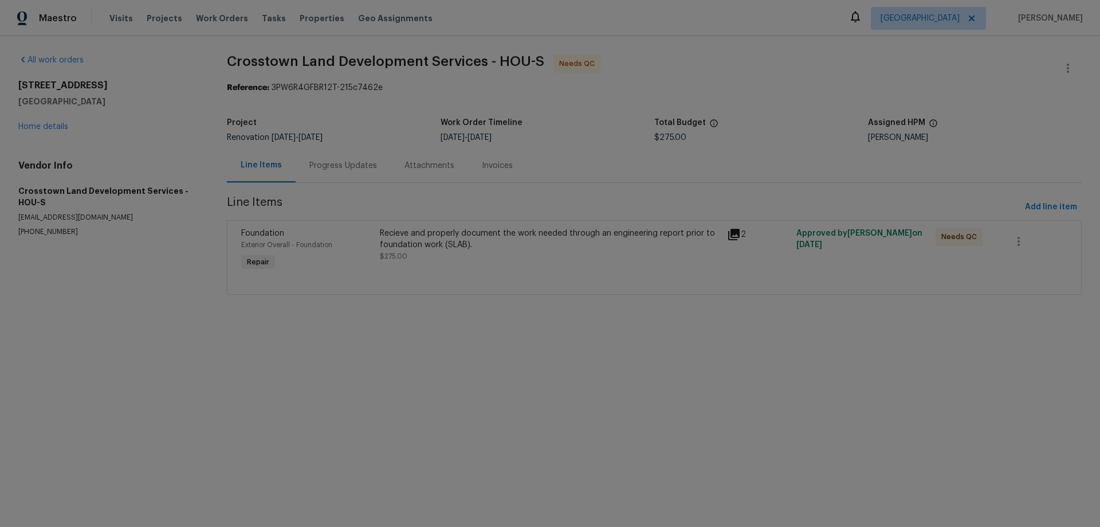
click at [329, 162] on div "Progress Updates" at bounding box center [343, 165] width 68 height 11
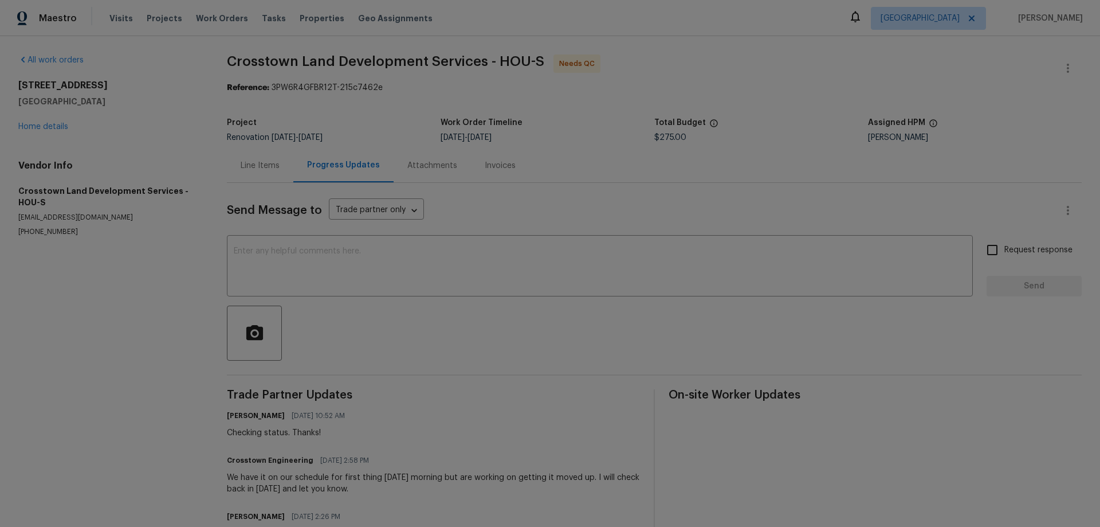
click at [256, 166] on div "Line Items" at bounding box center [260, 165] width 39 height 11
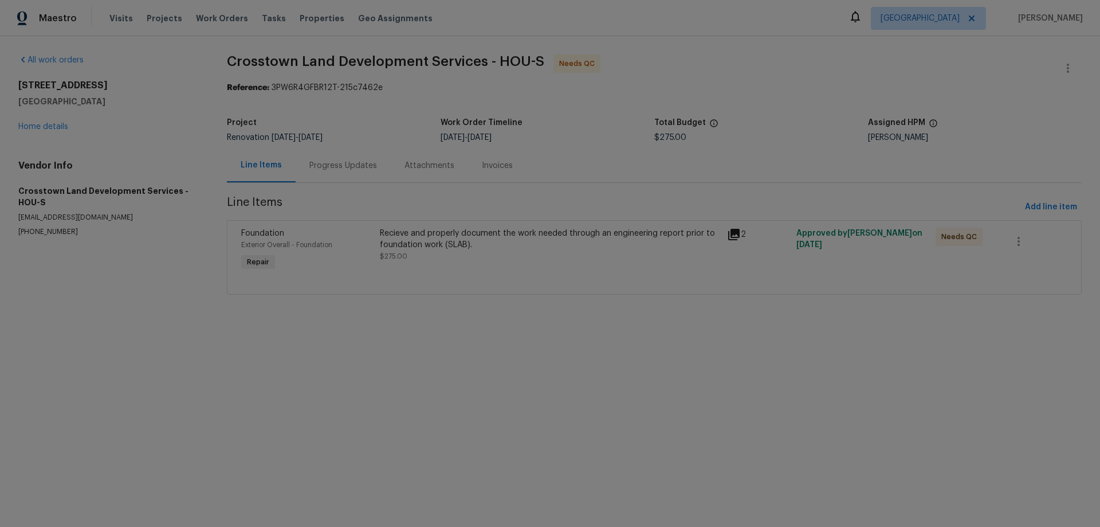
click at [597, 237] on div "Recieve and properly document the work needed through an engineering report pri…" at bounding box center [550, 239] width 340 height 23
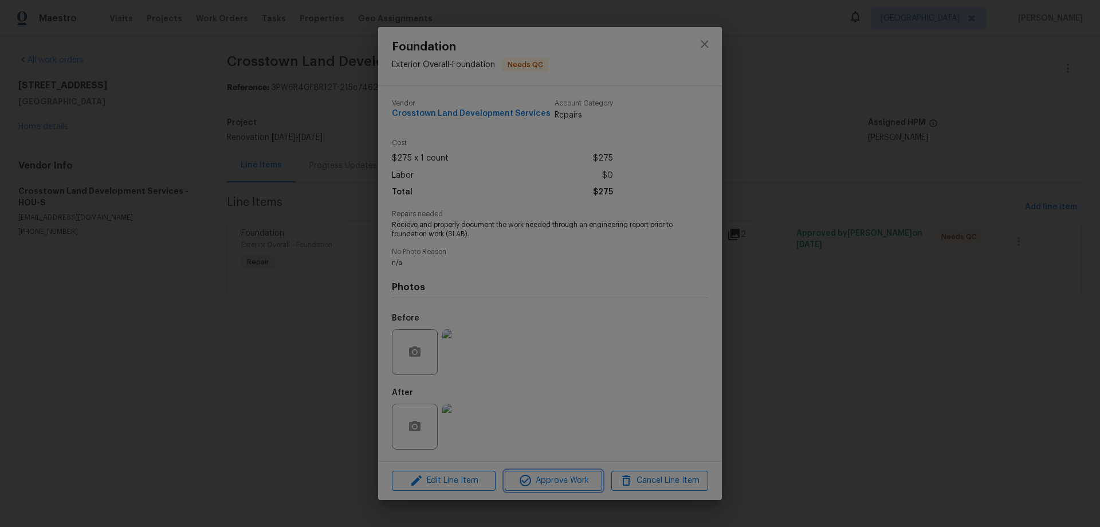
click at [558, 483] on span "Approve Work" at bounding box center [553, 480] width 90 height 14
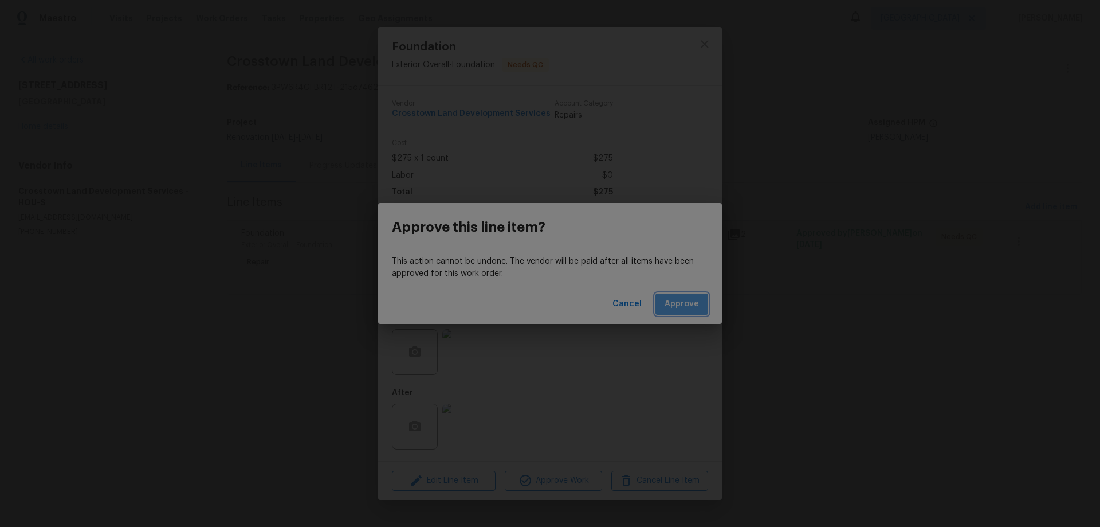
click at [691, 302] on span "Approve" at bounding box center [682, 304] width 34 height 14
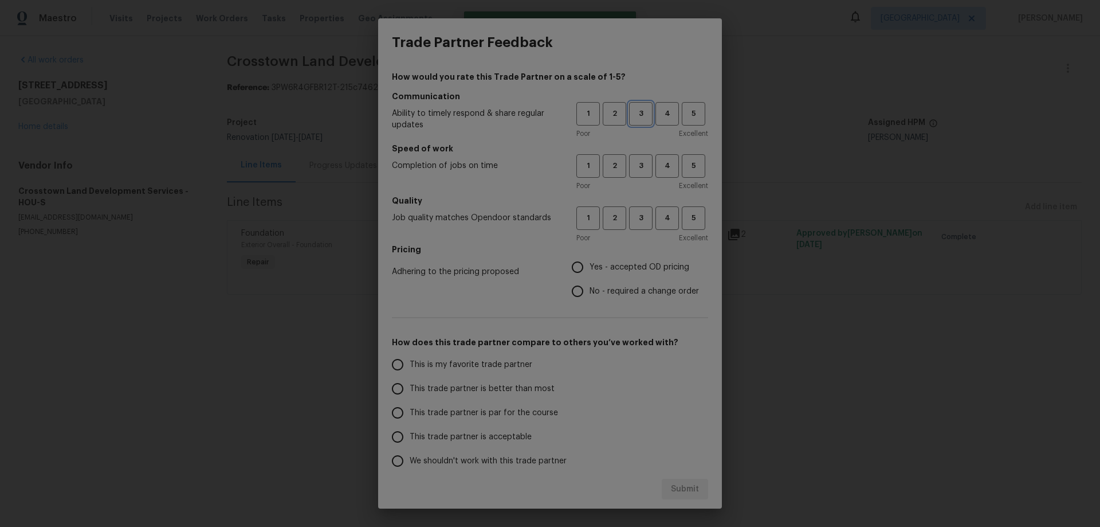
drag, startPoint x: 632, startPoint y: 111, endPoint x: 632, endPoint y: 119, distance: 8.0
click at [632, 112] on span "3" at bounding box center [640, 113] width 21 height 13
click at [636, 168] on span "3" at bounding box center [640, 165] width 21 height 13
click at [630, 217] on span "3" at bounding box center [640, 217] width 21 height 13
click at [624, 268] on span "Yes - accepted OD pricing" at bounding box center [640, 267] width 100 height 12
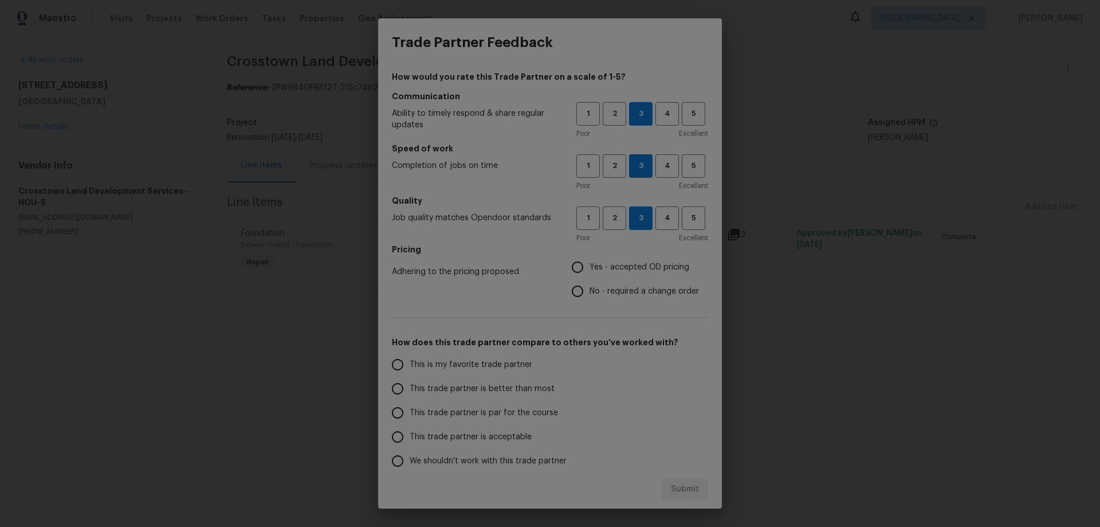
click at [590, 268] on input "Yes - accepted OD pricing" at bounding box center [578, 267] width 24 height 24
radio input "true"
click at [432, 412] on span "This trade partner is par for the course" at bounding box center [484, 413] width 148 height 12
click at [410, 412] on input "This trade partner is par for the course" at bounding box center [398, 413] width 24 height 24
click at [695, 489] on span "Submit" at bounding box center [685, 489] width 28 height 14
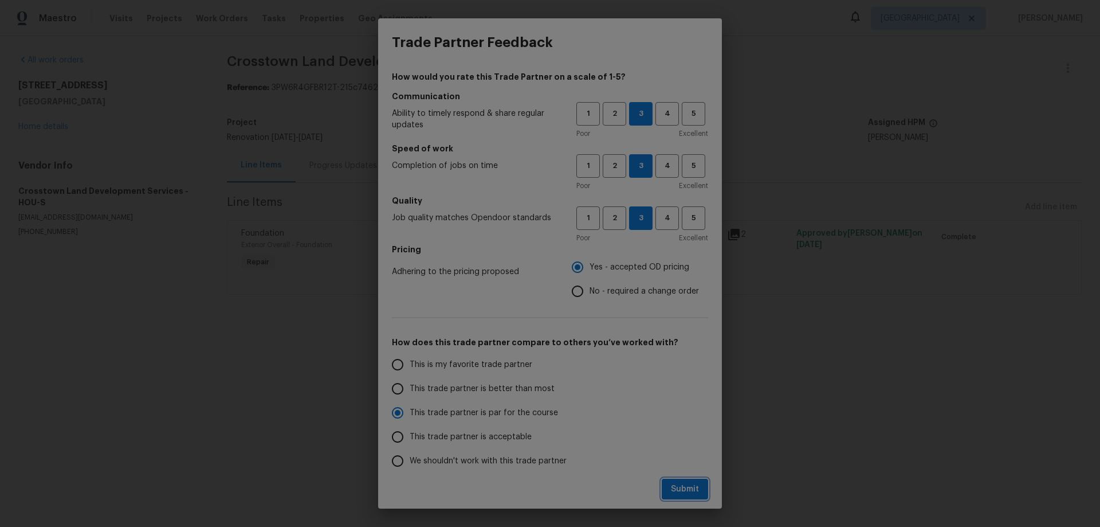
radio input "true"
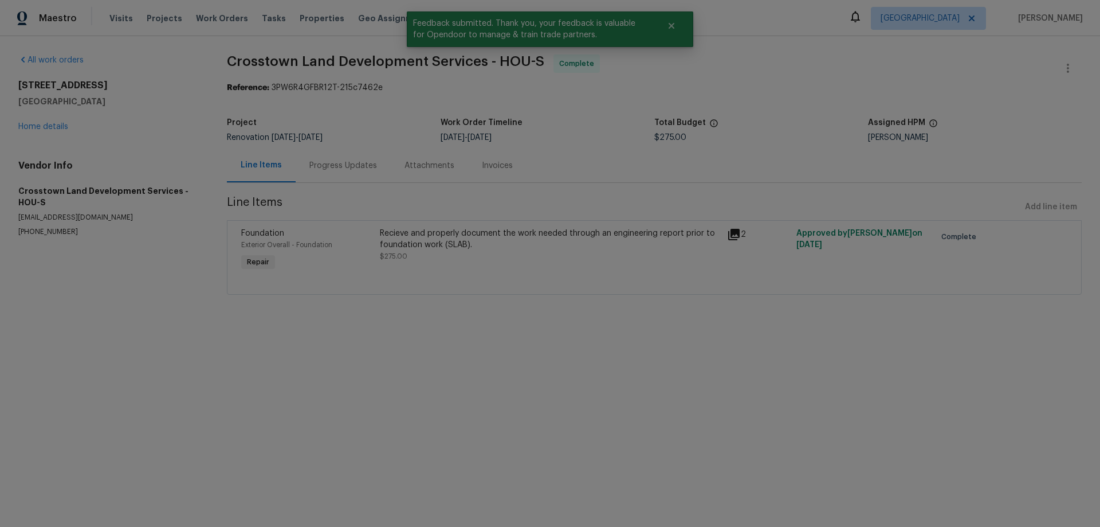
click at [344, 164] on div "Progress Updates" at bounding box center [343, 165] width 68 height 11
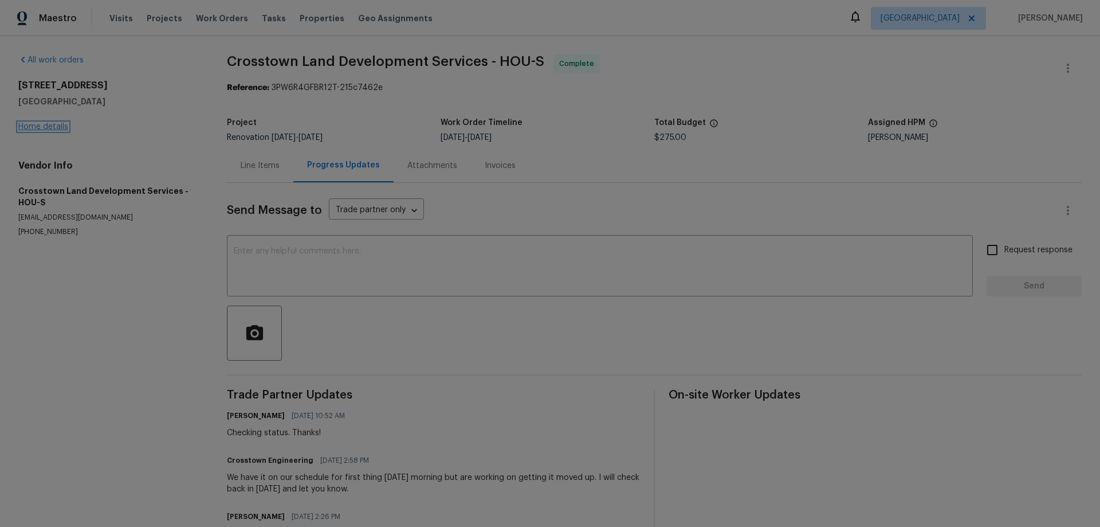
click at [23, 124] on link "Home details" at bounding box center [43, 127] width 50 height 8
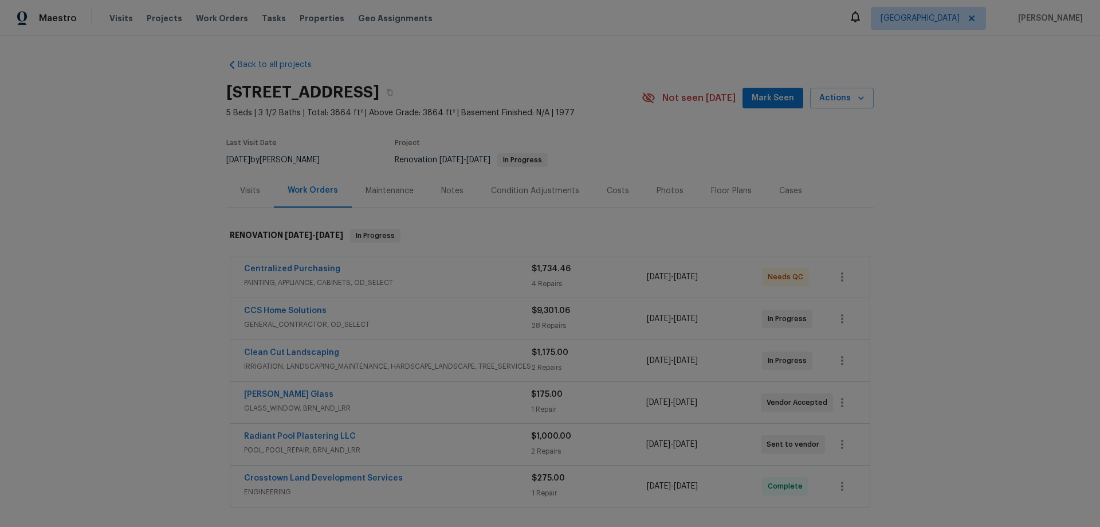
click at [771, 103] on span "Mark Seen" at bounding box center [773, 98] width 42 height 14
click at [386, 195] on div "Maintenance" at bounding box center [390, 190] width 48 height 11
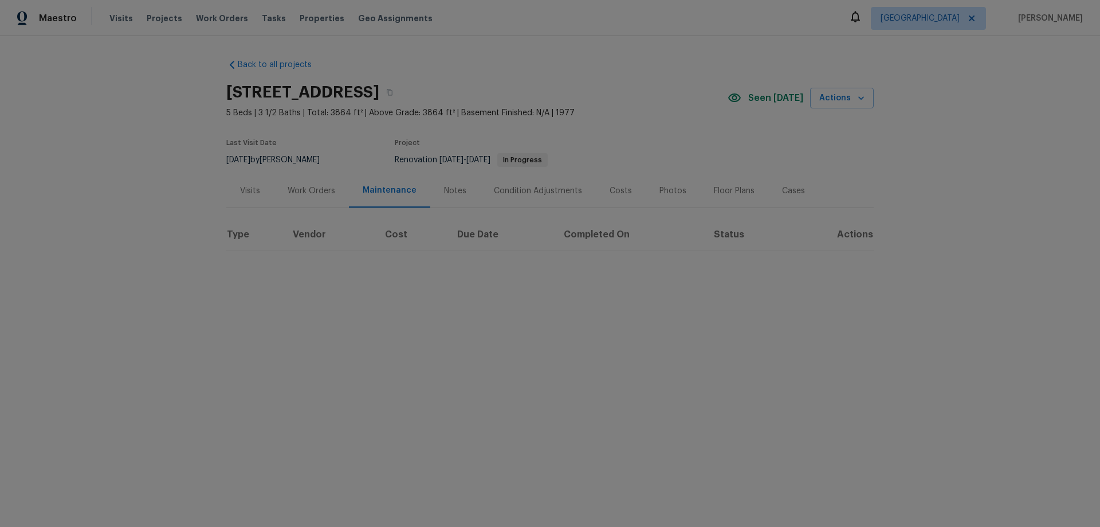
click at [444, 197] on div "Notes" at bounding box center [455, 191] width 50 height 34
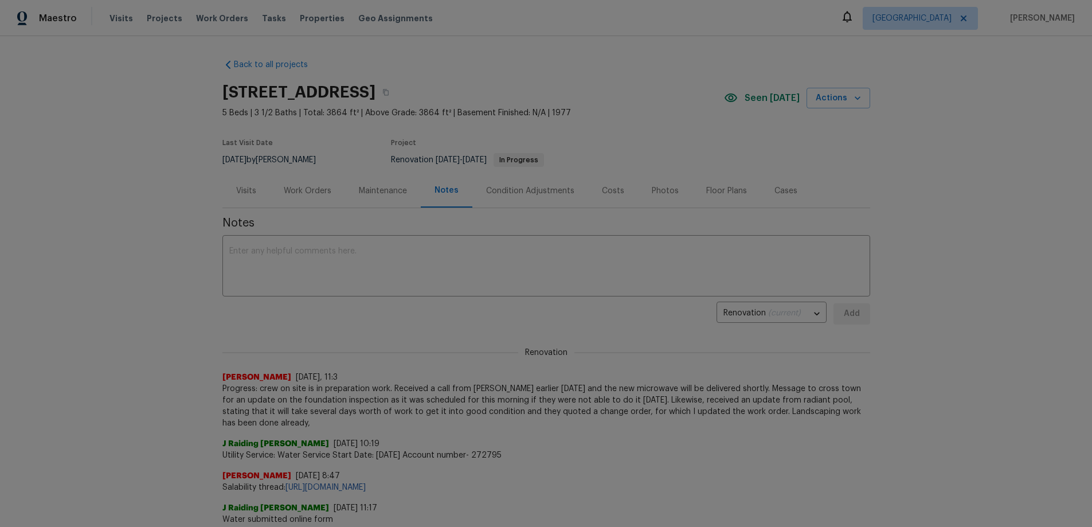
click at [248, 188] on div "Visits" at bounding box center [246, 190] width 20 height 11
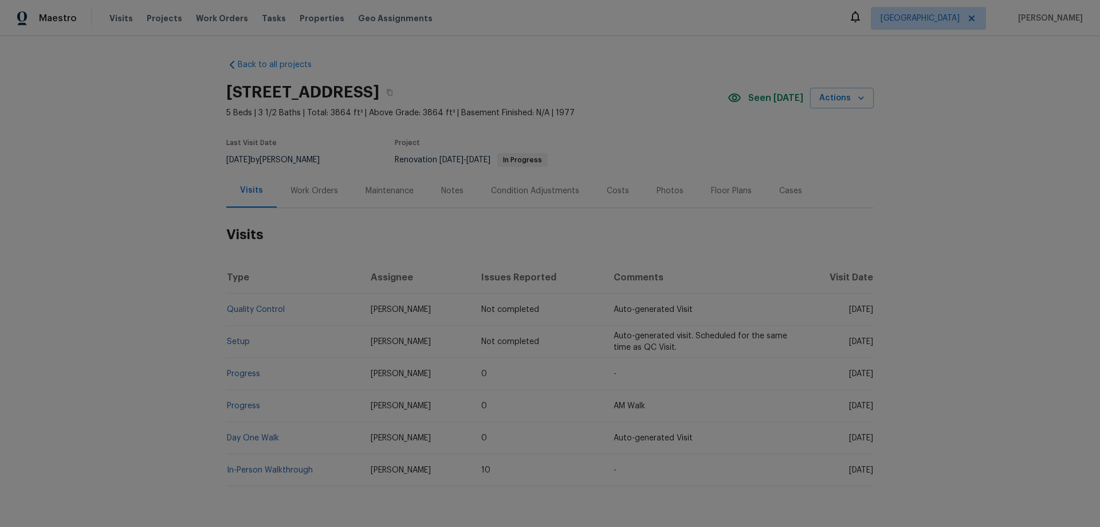
click at [312, 189] on div "Work Orders" at bounding box center [315, 190] width 48 height 11
